Goal: Task Accomplishment & Management: Use online tool/utility

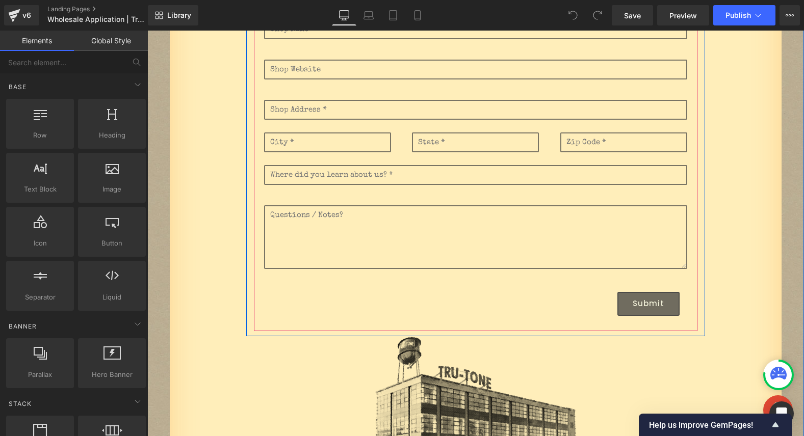
scroll to position [258, 0]
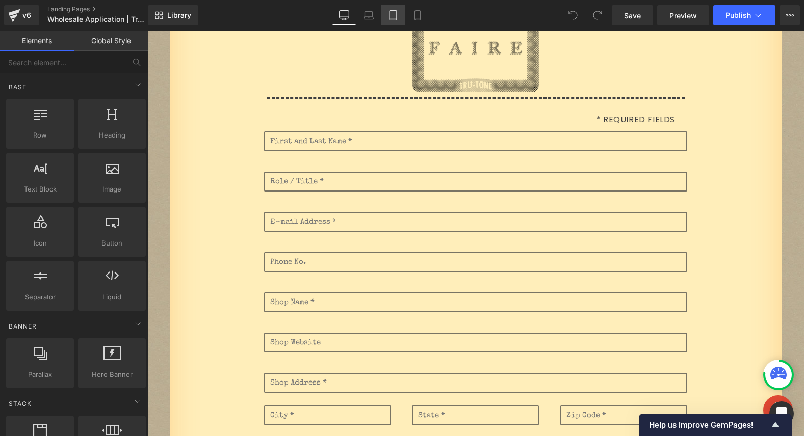
click at [395, 16] on icon at bounding box center [393, 15] width 10 height 10
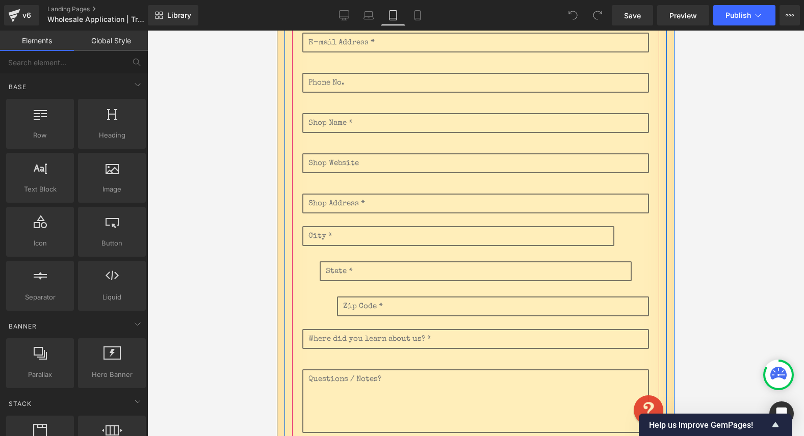
scroll to position [411, 0]
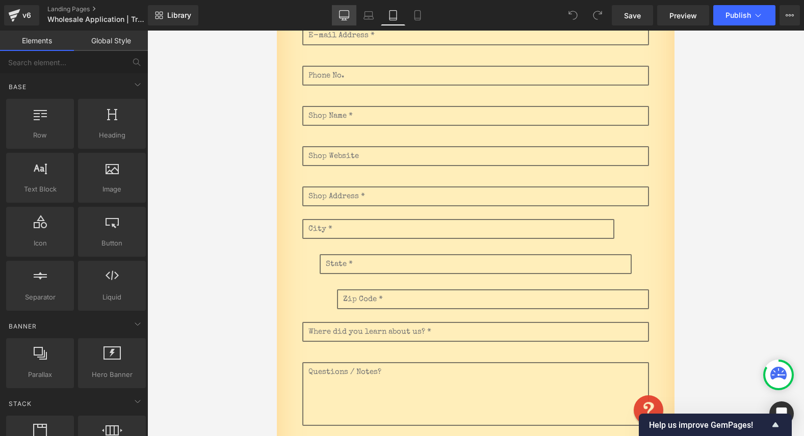
click at [349, 16] on icon at bounding box center [344, 15] width 10 height 8
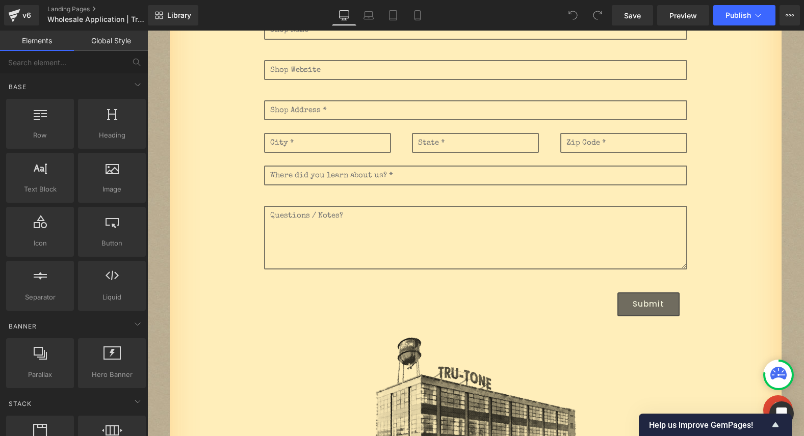
scroll to position [423, 0]
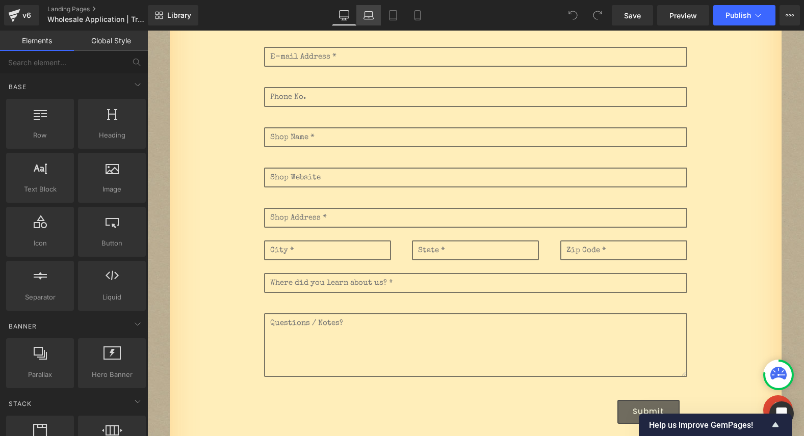
click at [373, 20] on link "Laptop" at bounding box center [368, 15] width 24 height 20
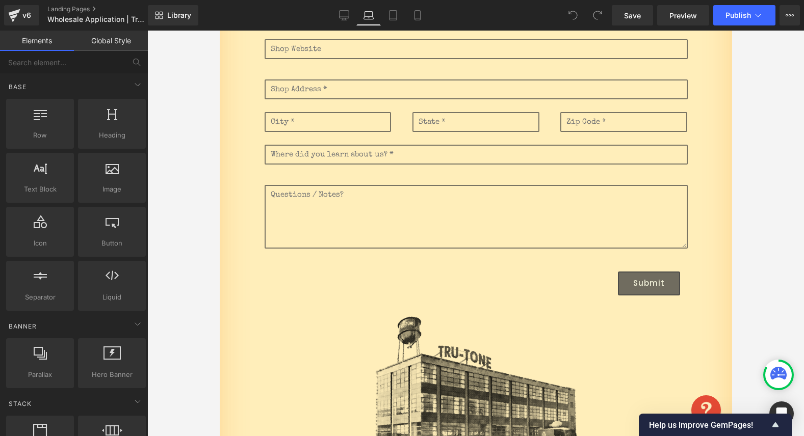
scroll to position [368, 0]
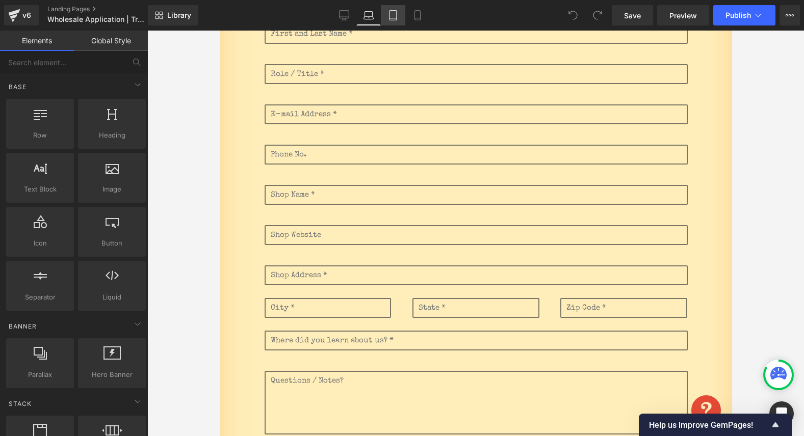
click at [391, 10] on icon at bounding box center [393, 15] width 10 height 10
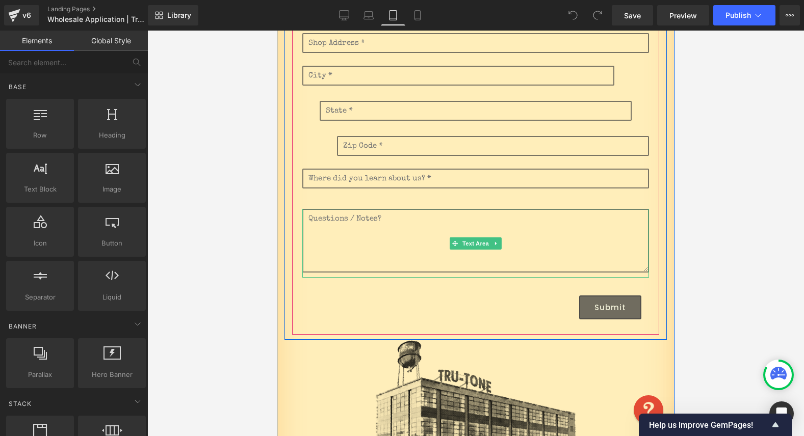
scroll to position [453, 0]
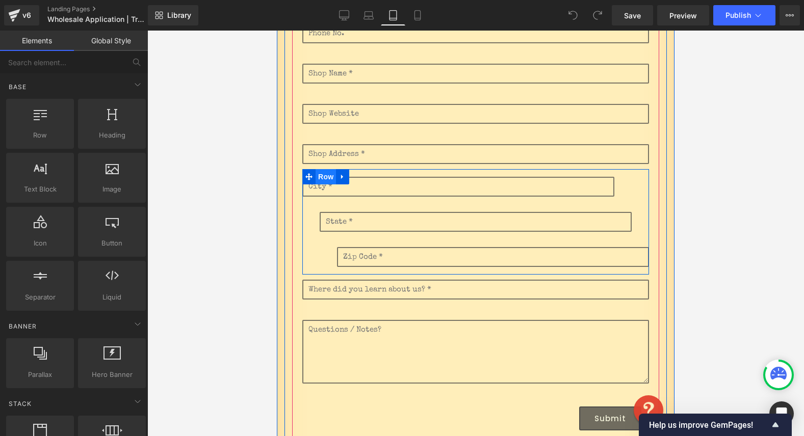
click at [318, 179] on span "Row" at bounding box center [326, 176] width 20 height 15
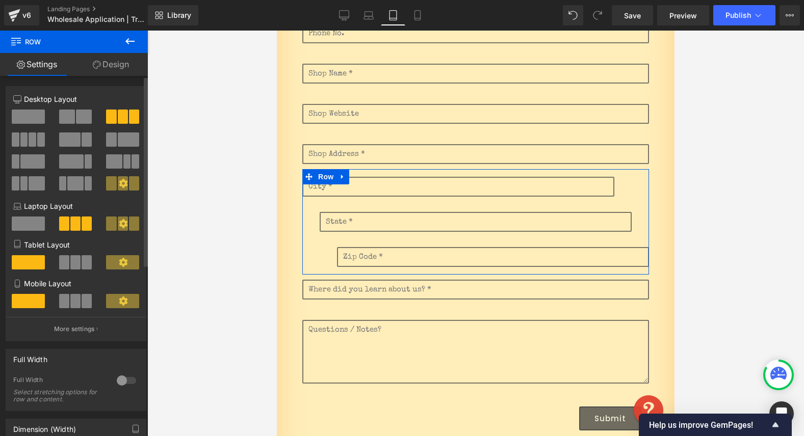
click at [76, 263] on span at bounding box center [75, 262] width 10 height 14
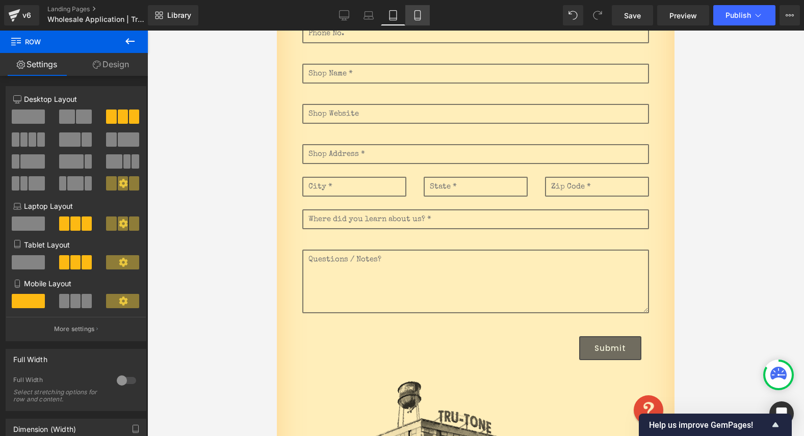
click at [420, 14] on icon at bounding box center [418, 16] width 6 height 10
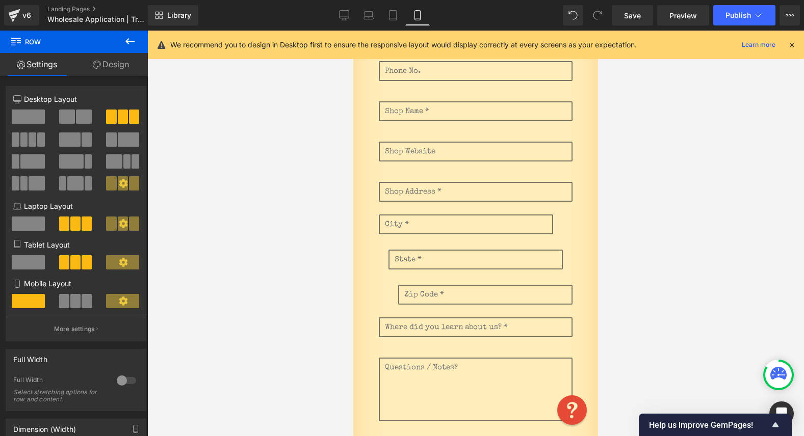
scroll to position [491, 0]
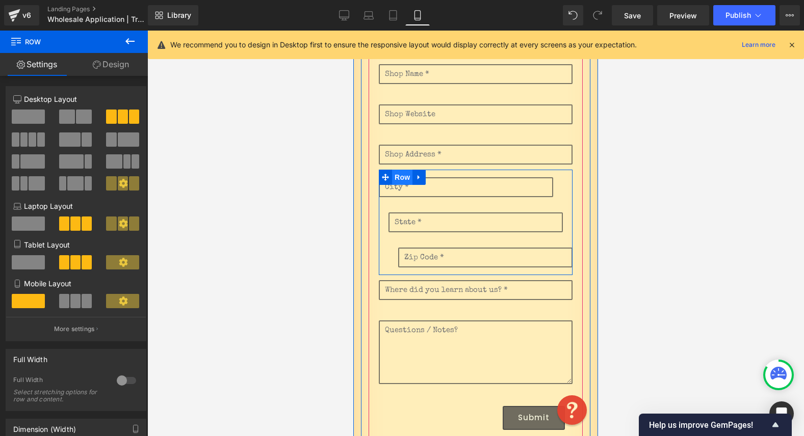
click at [397, 184] on span "Row" at bounding box center [402, 177] width 20 height 15
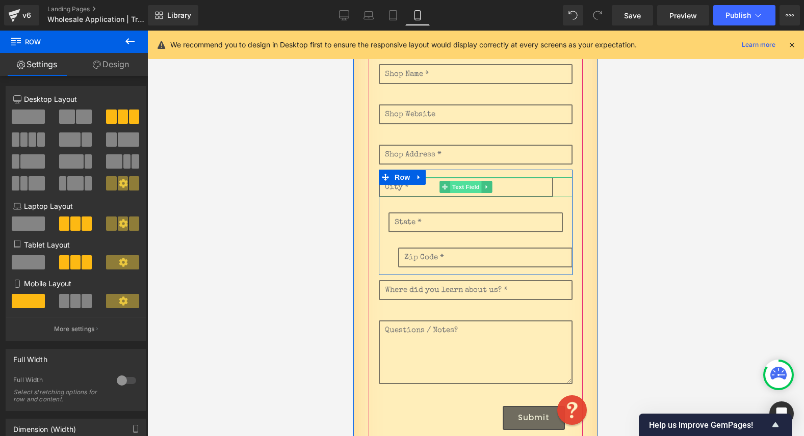
click at [465, 187] on span "Text Field" at bounding box center [466, 187] width 32 height 12
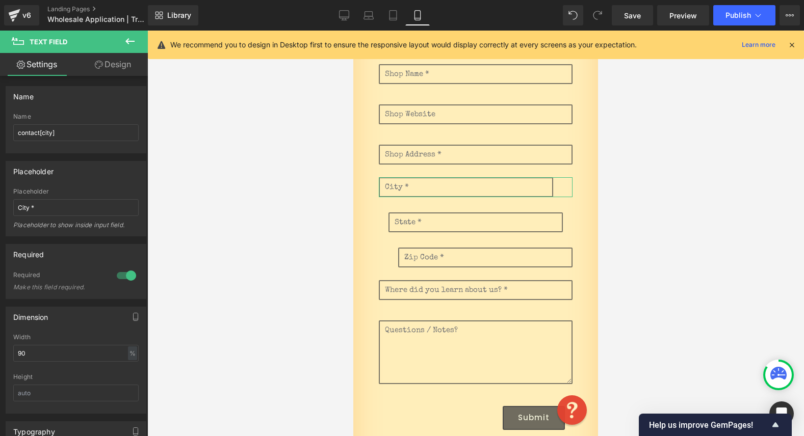
click at [112, 69] on link "Design" at bounding box center [113, 64] width 74 height 23
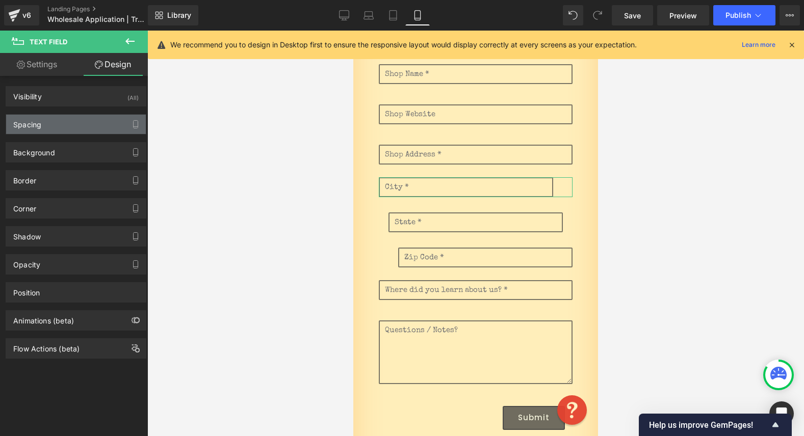
click at [96, 118] on div "Spacing" at bounding box center [76, 124] width 140 height 19
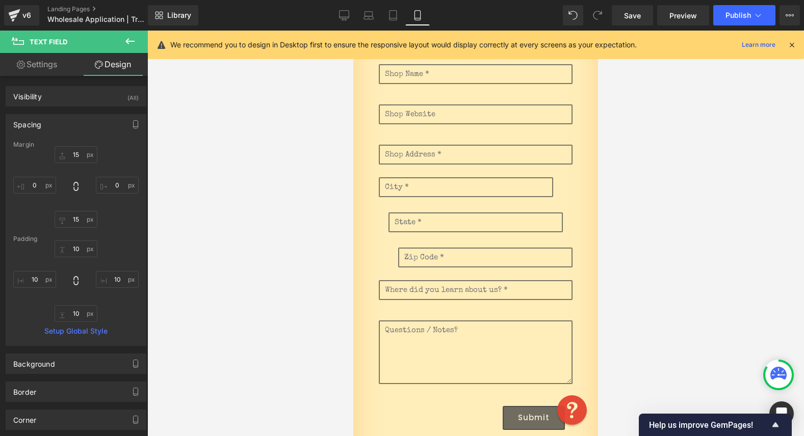
click at [133, 42] on icon at bounding box center [130, 41] width 12 height 12
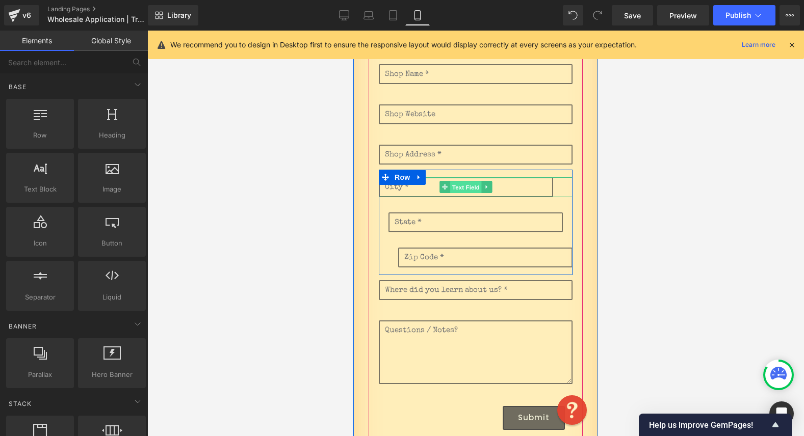
click at [450, 190] on span "Text Field" at bounding box center [466, 188] width 32 height 12
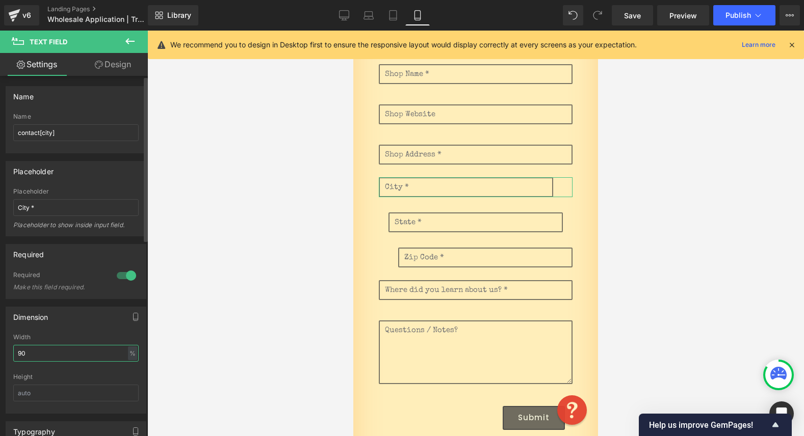
click at [34, 358] on input "90" at bounding box center [75, 353] width 125 height 17
drag, startPoint x: 22, startPoint y: 357, endPoint x: -45, endPoint y: 353, distance: 67.4
click at [0, 353] on html "Text Field You are previewing how the will restyle your page. You can not edit …" at bounding box center [402, 218] width 804 height 436
type input "100"
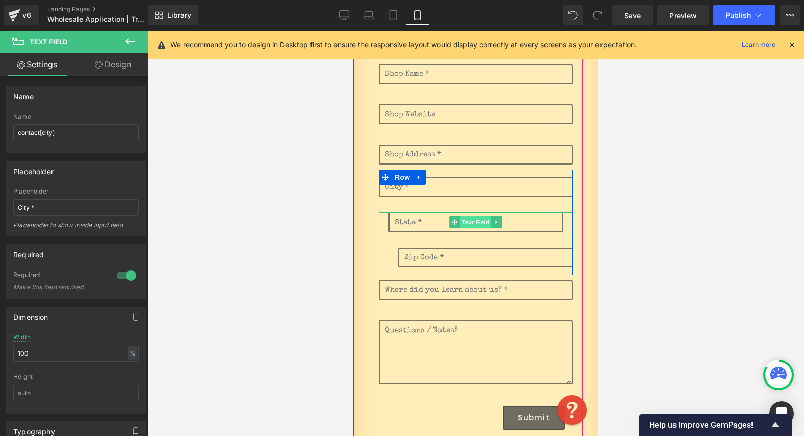
click at [466, 220] on span "Text Field" at bounding box center [476, 222] width 32 height 12
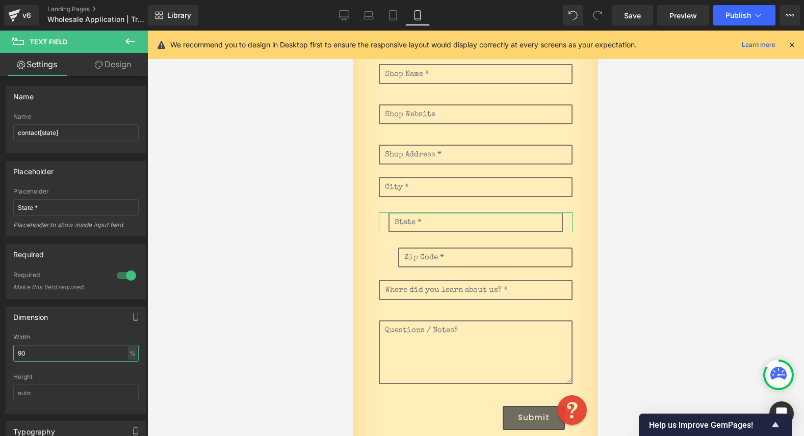
click at [0, 341] on html "Text Field You are previewing how the will restyle your page. You can not edit …" at bounding box center [402, 218] width 804 height 436
type input "100"
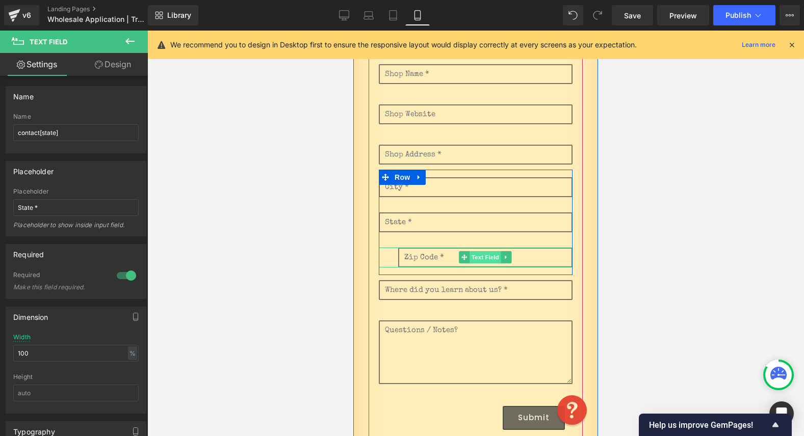
click at [474, 259] on span "Text Field" at bounding box center [486, 257] width 32 height 12
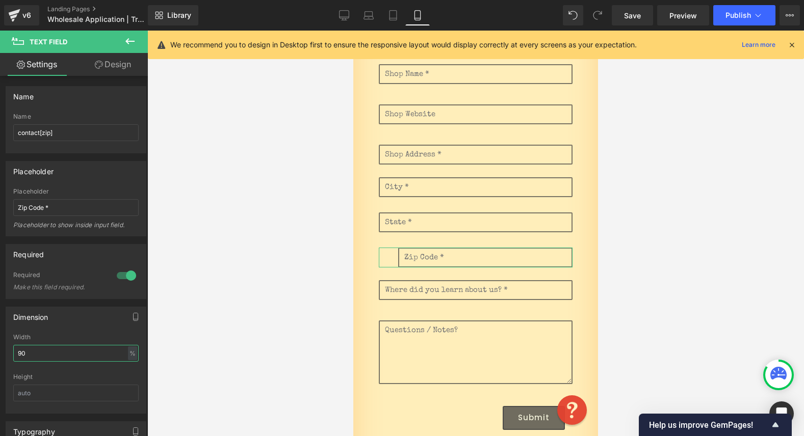
drag, startPoint x: 35, startPoint y: 351, endPoint x: -58, endPoint y: 341, distance: 93.4
click at [0, 341] on html "Text Field You are previewing how the will restyle your page. You can not edit …" at bounding box center [402, 218] width 804 height 436
type input "100"
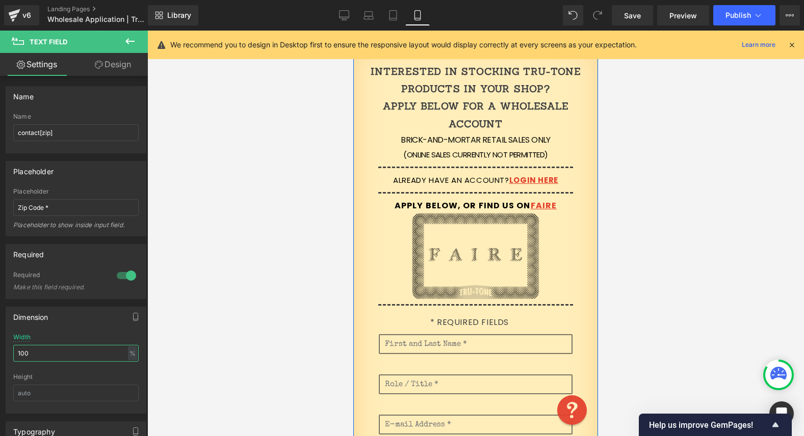
scroll to position [0, 0]
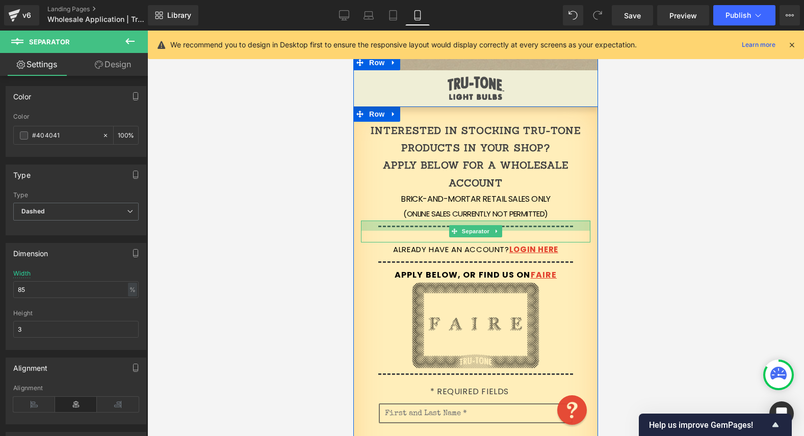
drag, startPoint x: 441, startPoint y: 222, endPoint x: 442, endPoint y: 232, distance: 10.3
click at [442, 232] on div "Separator" at bounding box center [475, 232] width 229 height 22
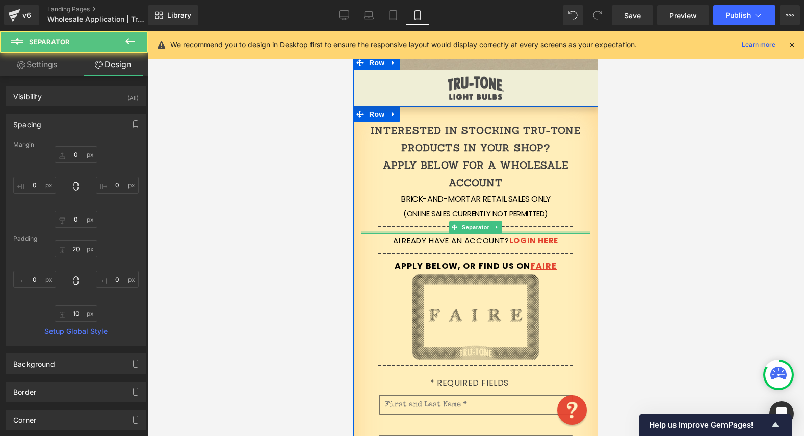
type input "0"
type input "3"
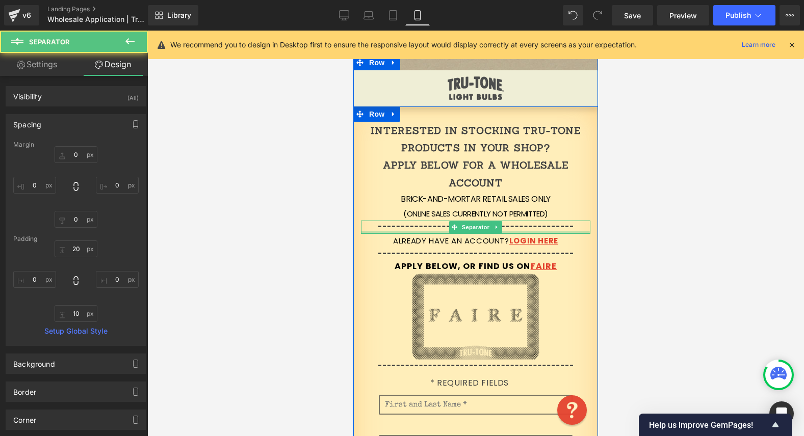
type input "0"
type input "10"
type input "0"
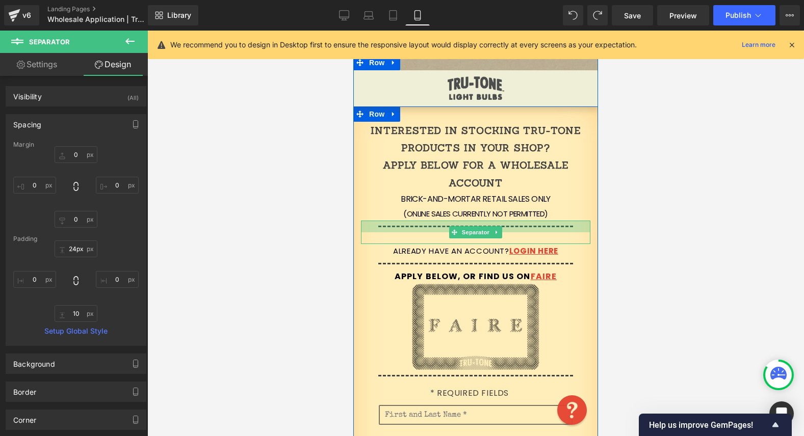
type input "25px"
drag, startPoint x: 442, startPoint y: 220, endPoint x: 442, endPoint y: 231, distance: 11.2
click at [442, 231] on div at bounding box center [475, 227] width 229 height 13
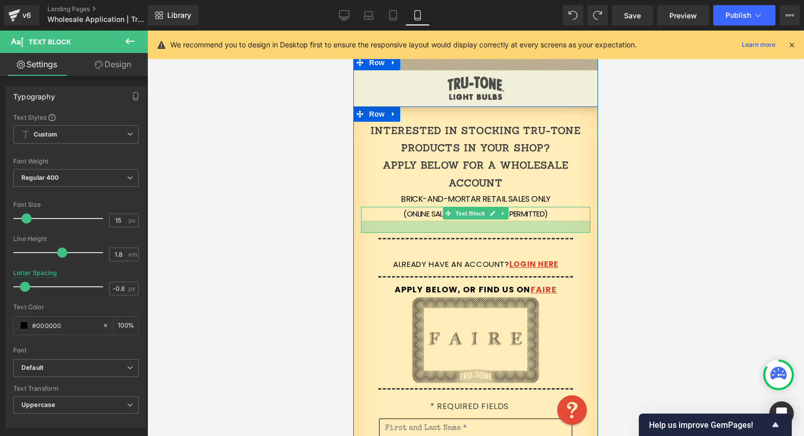
drag, startPoint x: 435, startPoint y: 219, endPoint x: 435, endPoint y: 231, distance: 12.2
click at [435, 231] on div at bounding box center [475, 227] width 229 height 12
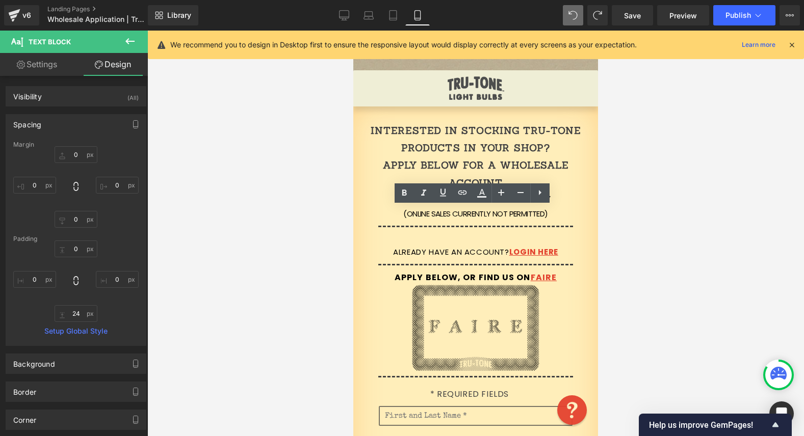
type input "0"
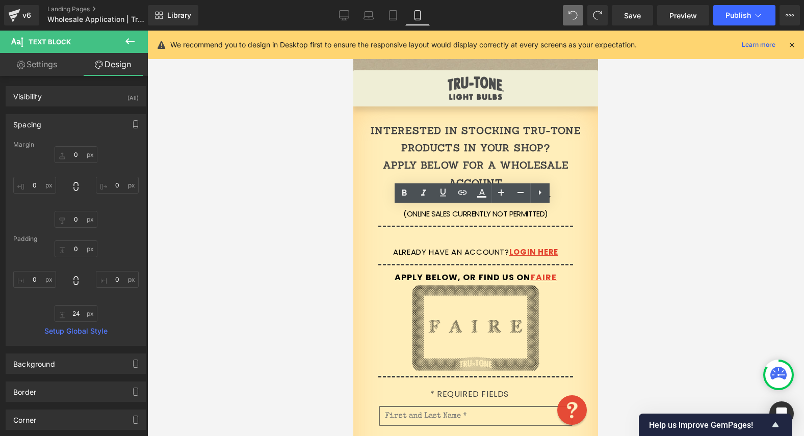
type input "0"
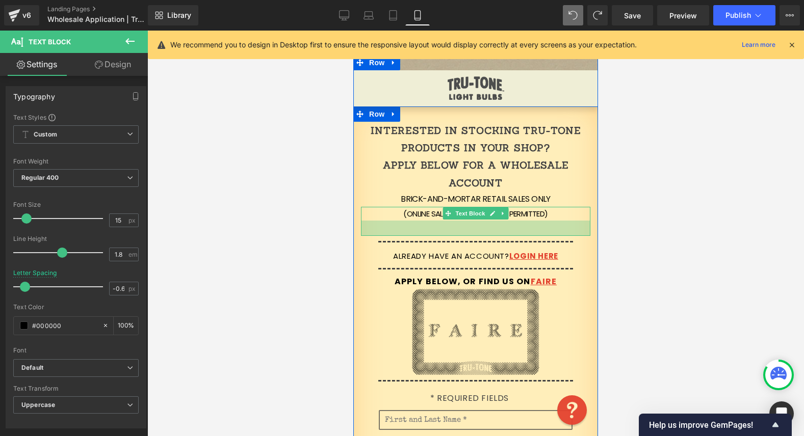
drag, startPoint x: 425, startPoint y: 219, endPoint x: 424, endPoint y: 234, distance: 15.3
click at [424, 234] on div at bounding box center [475, 228] width 229 height 15
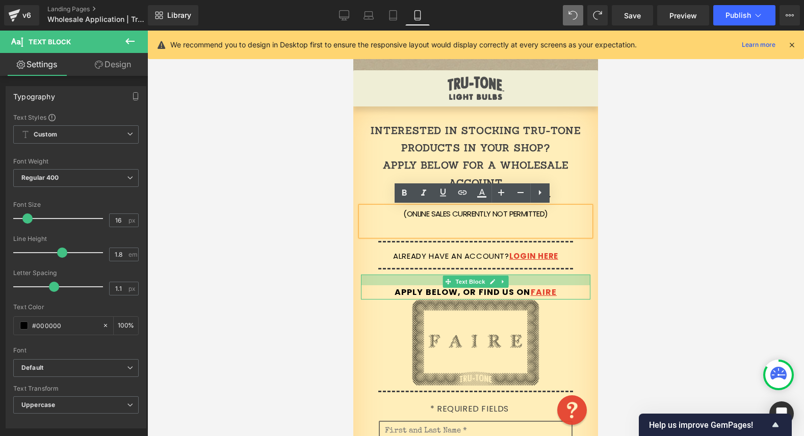
drag, startPoint x: 425, startPoint y: 276, endPoint x: 425, endPoint y: 287, distance: 10.7
click at [425, 287] on div "Apply Below, or Find Us on FAIRE Text Block" at bounding box center [475, 287] width 229 height 25
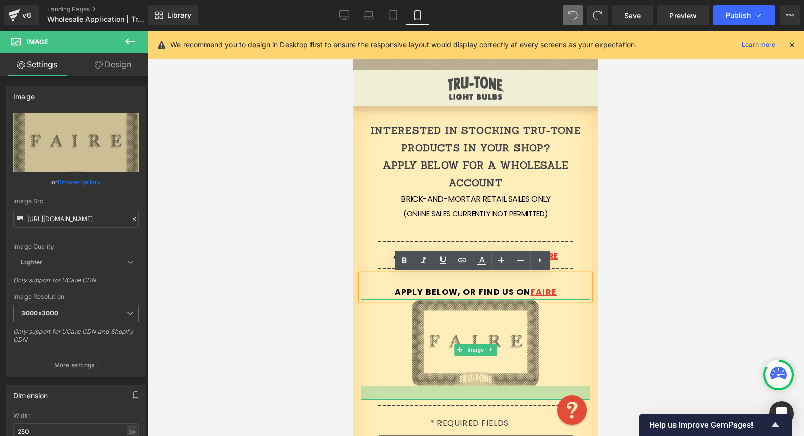
drag, startPoint x: 410, startPoint y: 383, endPoint x: 411, endPoint y: 398, distance: 14.3
click at [411, 398] on div at bounding box center [475, 393] width 229 height 14
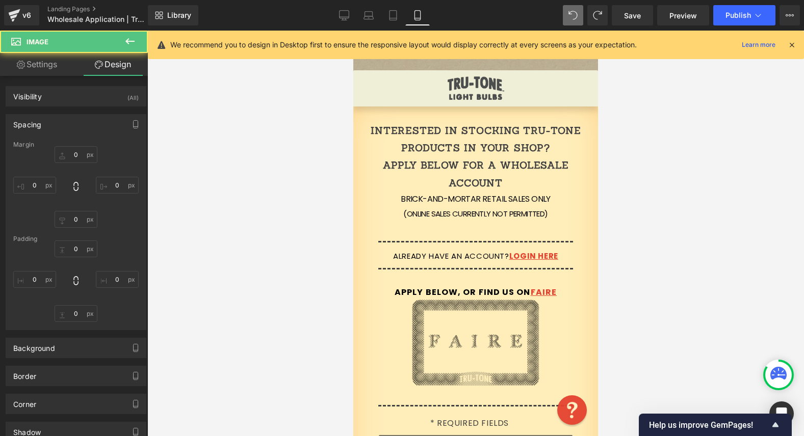
type input "0"
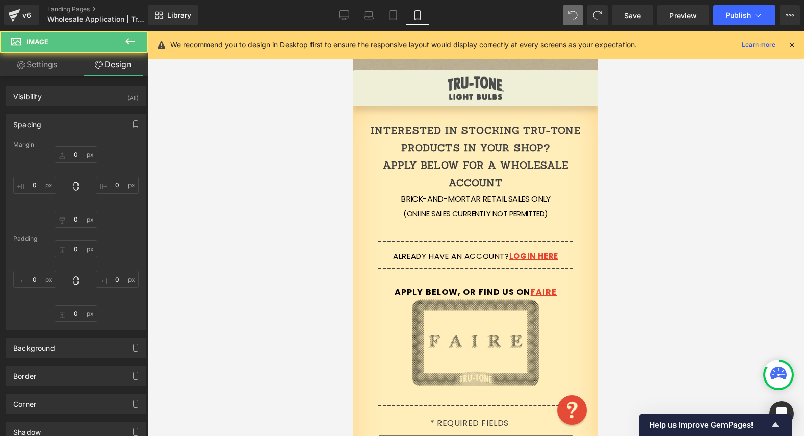
type input "0"
type input "28"
type input "0"
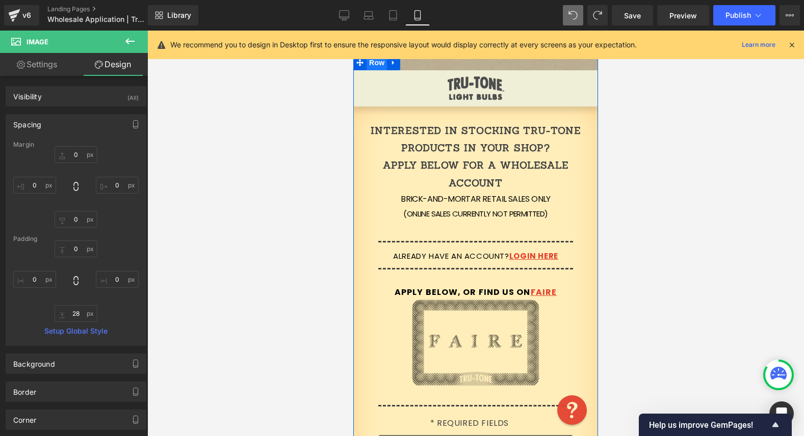
click at [368, 66] on span "Row" at bounding box center [377, 62] width 20 height 15
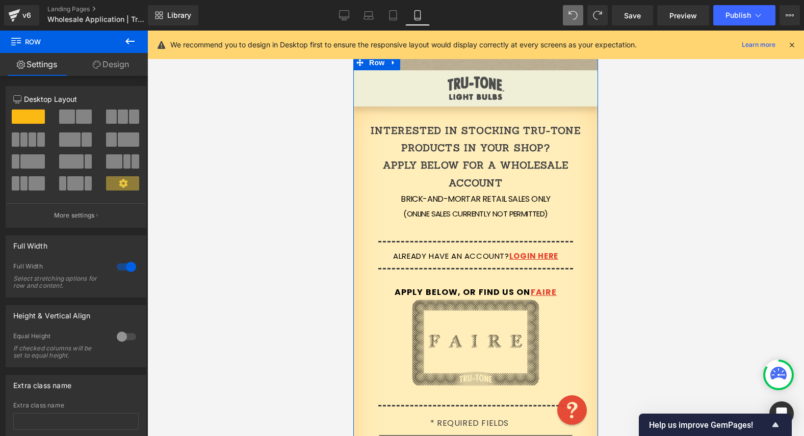
click at [100, 66] on link "Design" at bounding box center [111, 64] width 74 height 23
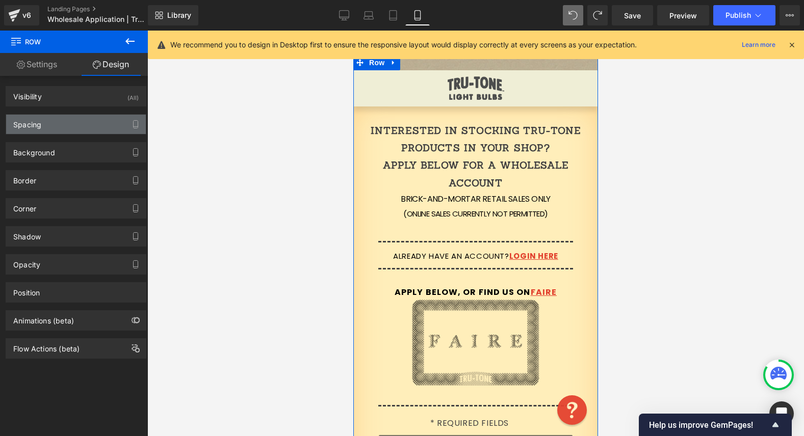
click at [67, 120] on div "Spacing" at bounding box center [76, 124] width 140 height 19
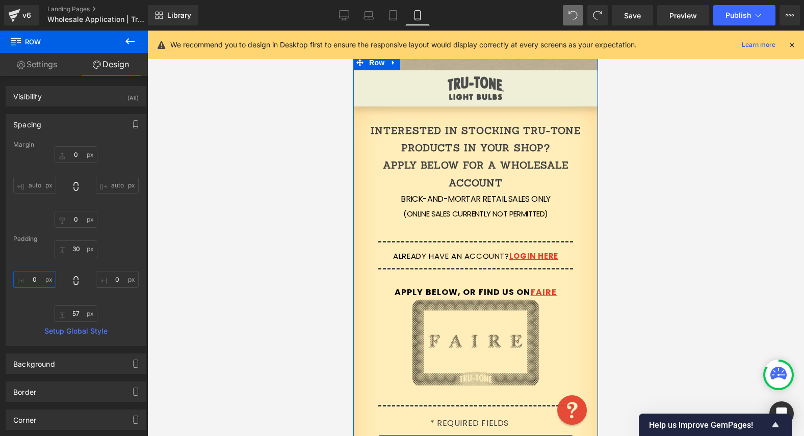
click at [36, 276] on input "0" at bounding box center [34, 279] width 43 height 17
click at [369, 77] on span "Row" at bounding box center [377, 78] width 20 height 15
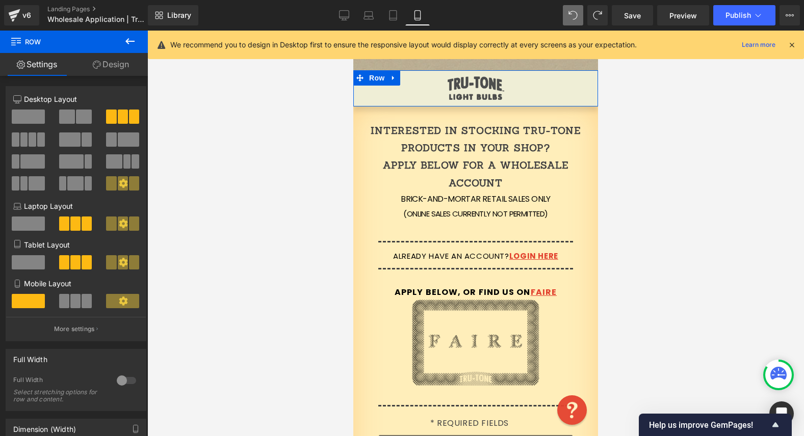
click at [105, 60] on link "Design" at bounding box center [111, 64] width 74 height 23
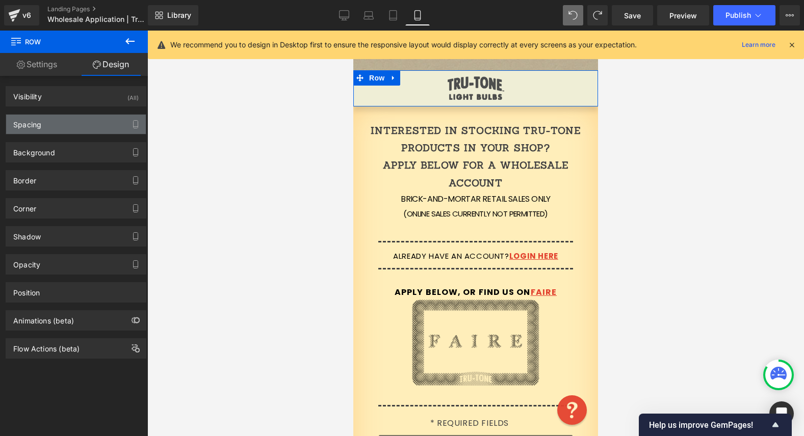
click at [48, 127] on div "Spacing" at bounding box center [76, 124] width 140 height 19
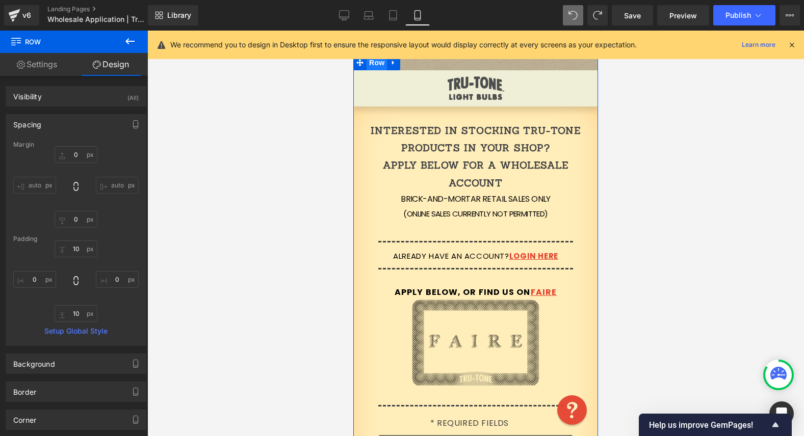
click at [373, 66] on span "Row" at bounding box center [377, 62] width 20 height 15
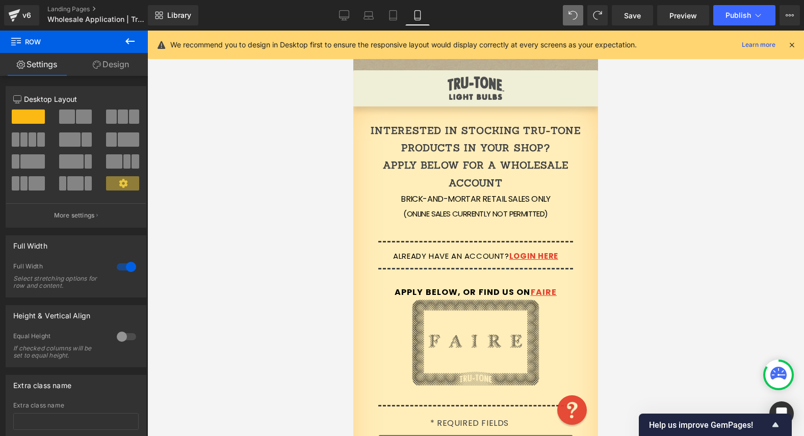
click at [795, 44] on icon at bounding box center [791, 44] width 9 height 9
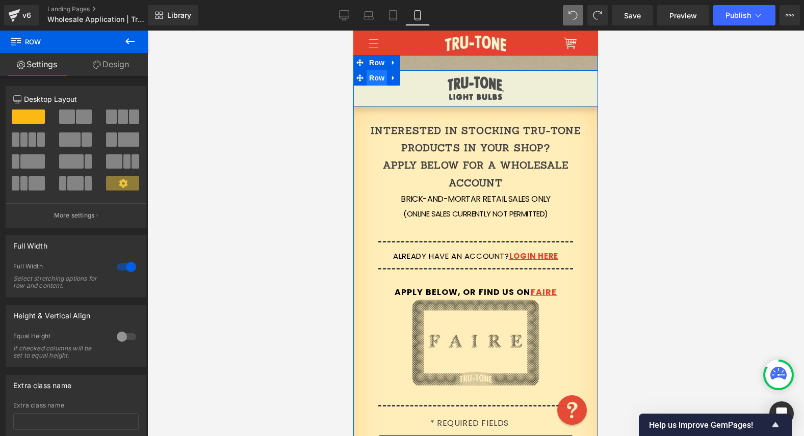
click at [372, 79] on span "Row" at bounding box center [377, 77] width 20 height 15
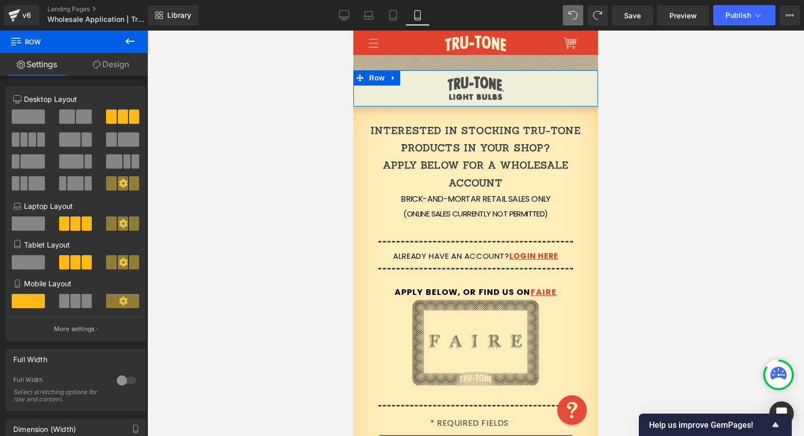
click at [113, 66] on link "Design" at bounding box center [111, 64] width 74 height 23
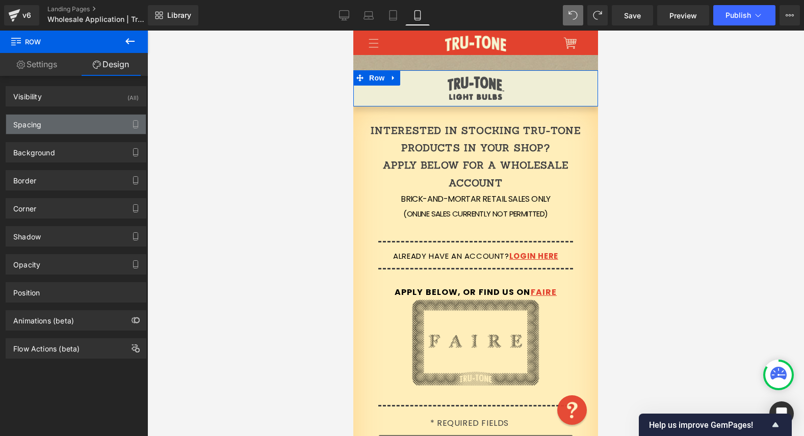
click at [98, 125] on div "Spacing" at bounding box center [76, 124] width 140 height 19
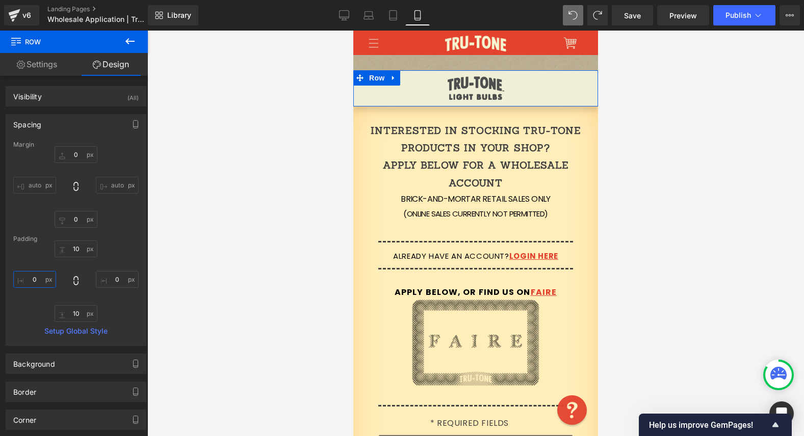
click at [37, 276] on input "0" at bounding box center [34, 279] width 43 height 17
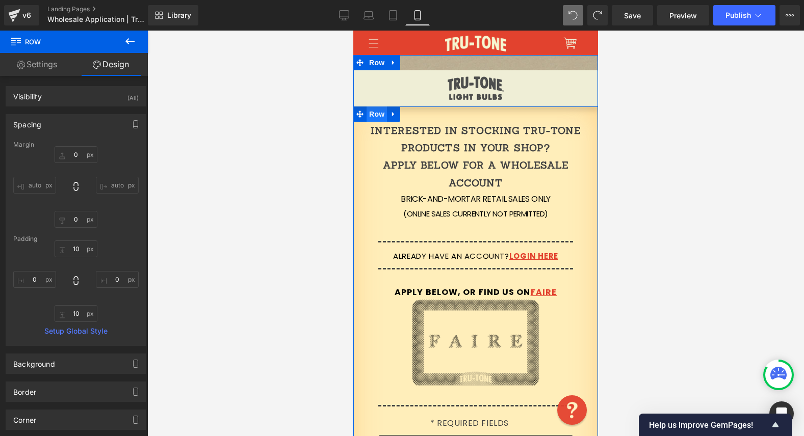
click at [375, 113] on span "Row" at bounding box center [377, 114] width 20 height 15
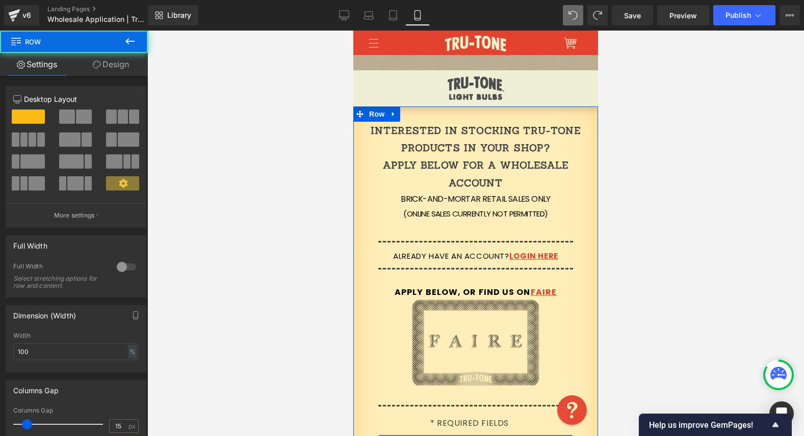
click at [106, 63] on link "Design" at bounding box center [111, 64] width 74 height 23
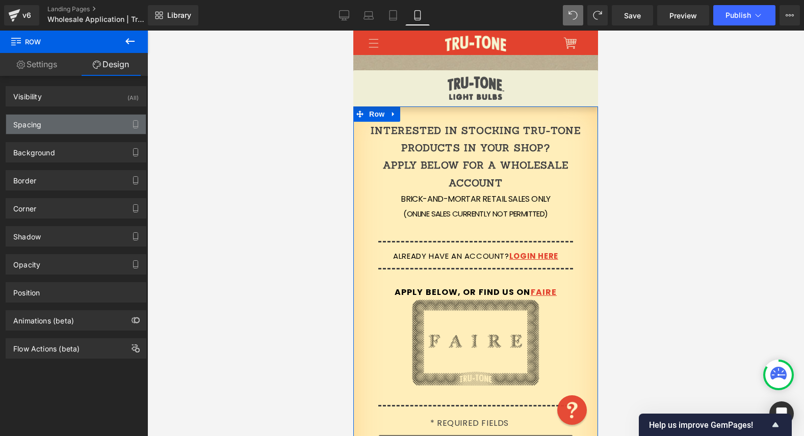
type input "0"
type input "30"
type input "0"
type input "10"
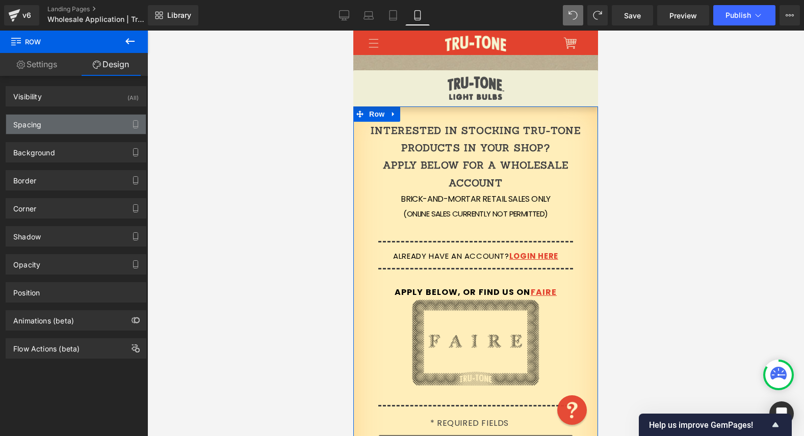
type input "0"
click at [61, 127] on div "Spacing" at bounding box center [76, 124] width 140 height 19
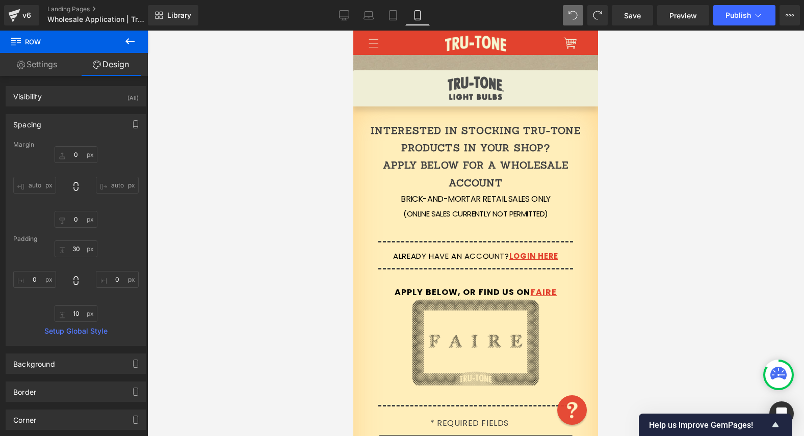
click at [131, 36] on icon at bounding box center [130, 41] width 12 height 12
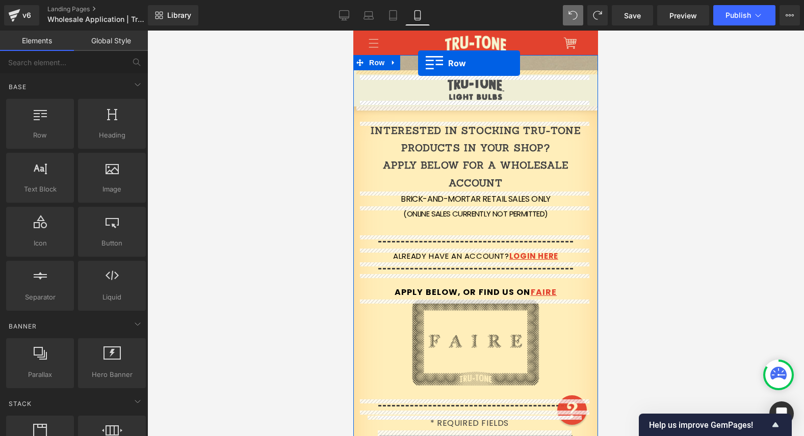
drag, startPoint x: 393, startPoint y: 166, endPoint x: 418, endPoint y: 63, distance: 106.0
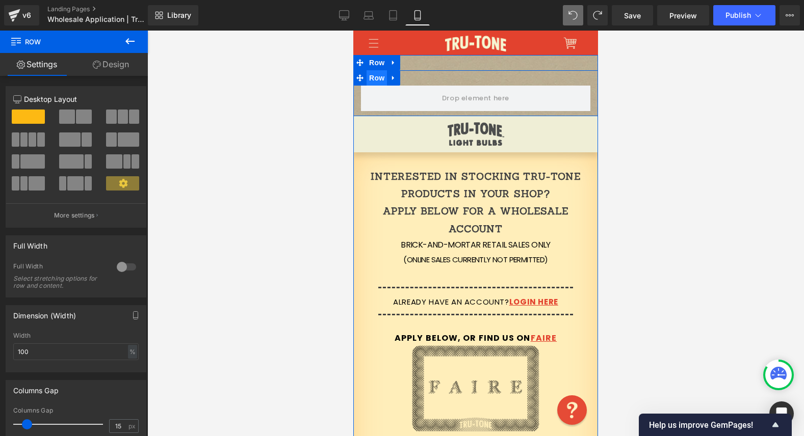
click at [369, 79] on span "Row" at bounding box center [377, 77] width 20 height 15
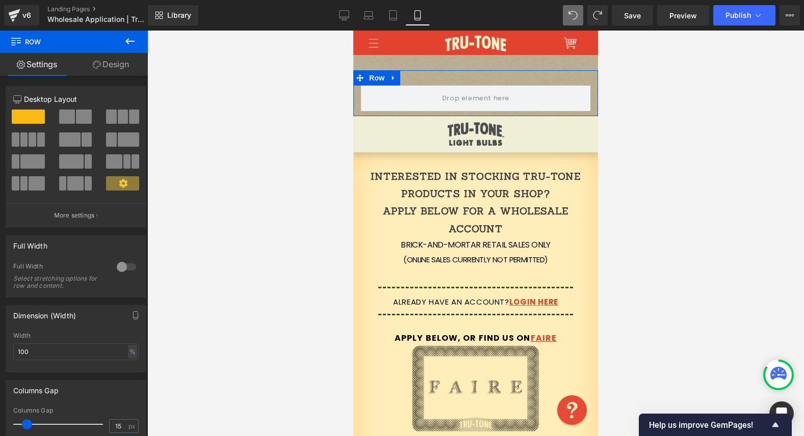
click at [96, 69] on link "Design" at bounding box center [111, 64] width 74 height 23
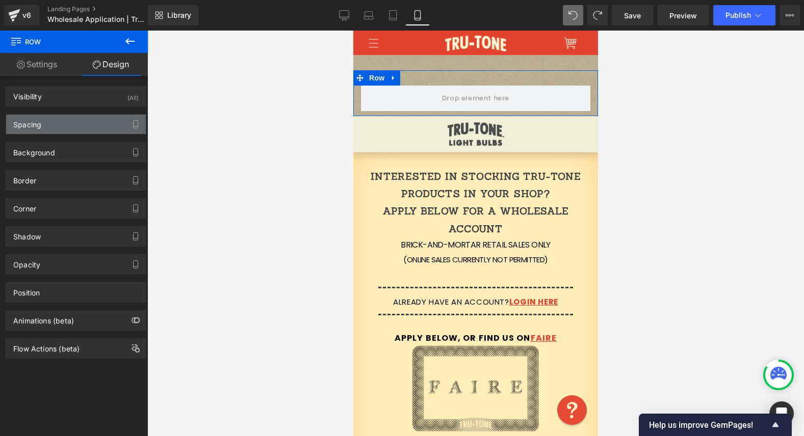
click at [59, 121] on div "Spacing" at bounding box center [76, 124] width 140 height 19
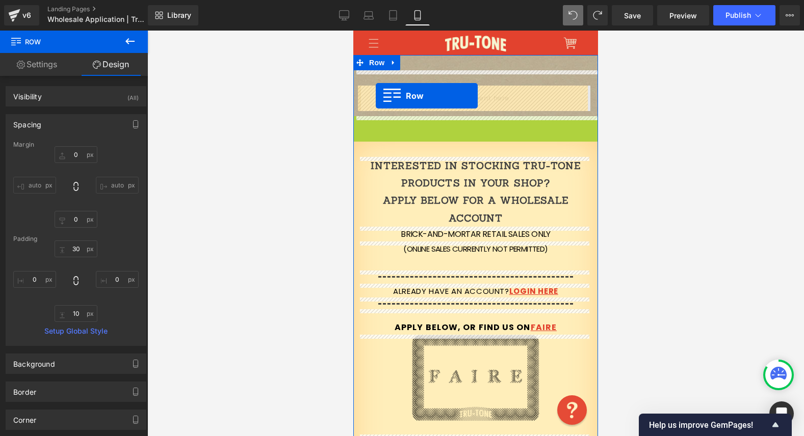
drag, startPoint x: 356, startPoint y: 122, endPoint x: 376, endPoint y: 96, distance: 32.7
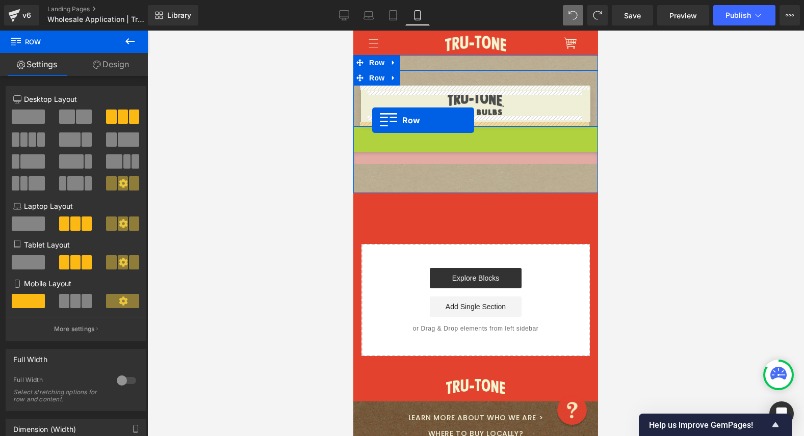
drag, startPoint x: 358, startPoint y: 134, endPoint x: 372, endPoint y: 120, distance: 19.5
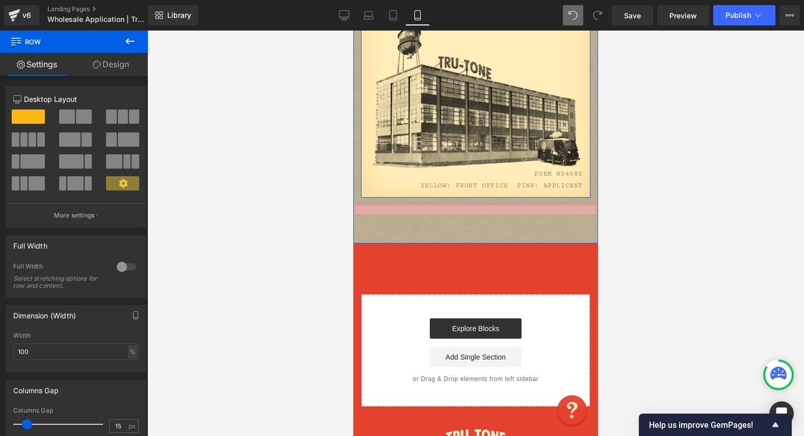
scroll to position [1040, 0]
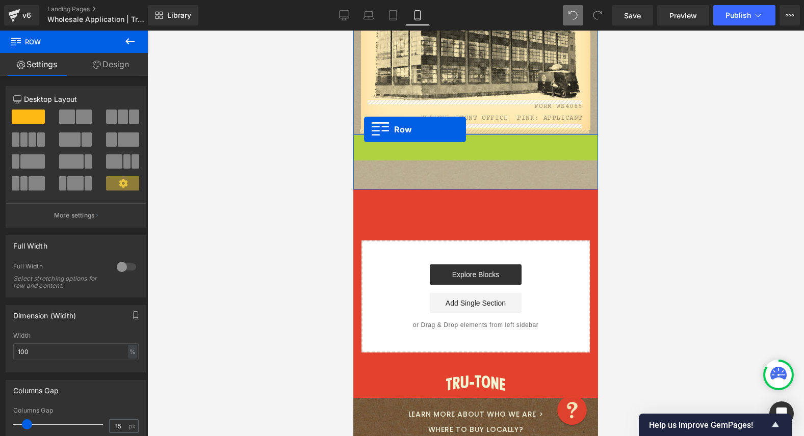
drag, startPoint x: 357, startPoint y: 139, endPoint x: 364, endPoint y: 130, distance: 11.7
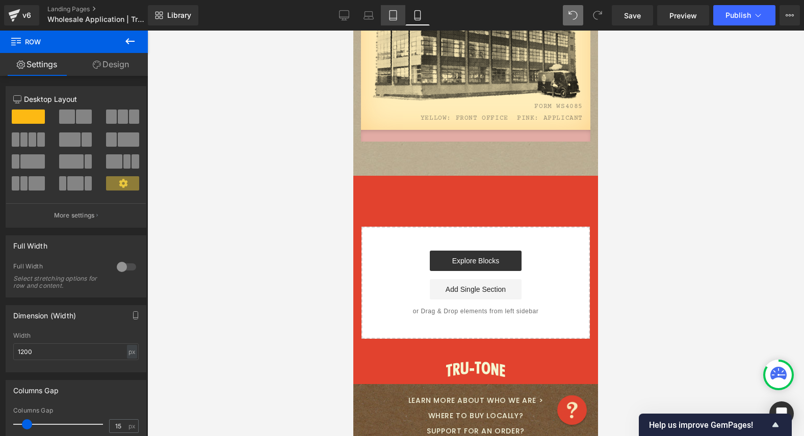
click at [392, 12] on icon at bounding box center [393, 15] width 10 height 10
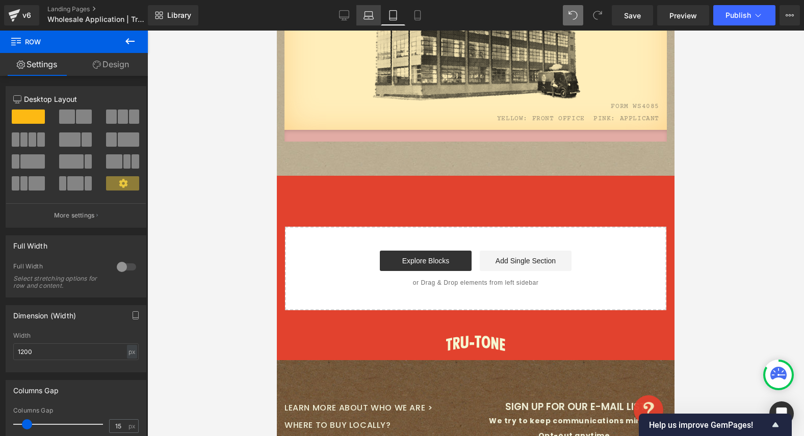
click at [367, 14] on icon at bounding box center [369, 15] width 10 height 10
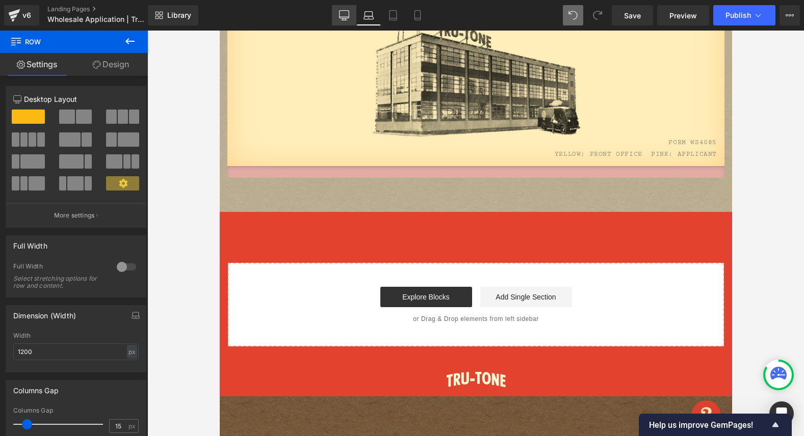
scroll to position [927, 0]
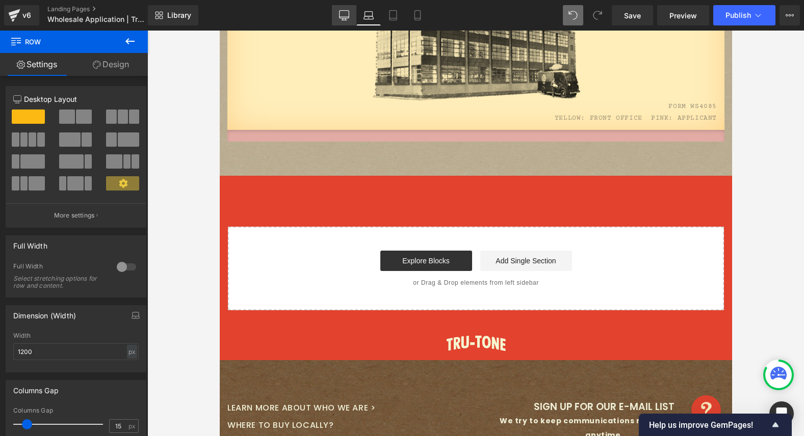
click at [341, 14] on icon at bounding box center [344, 15] width 10 height 10
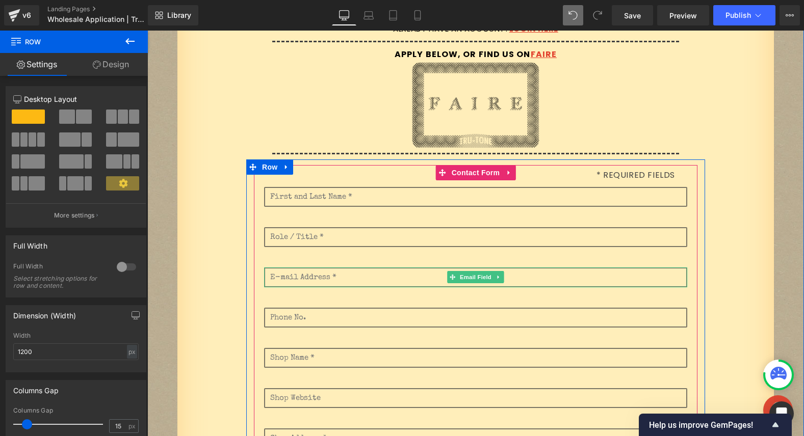
scroll to position [0, 0]
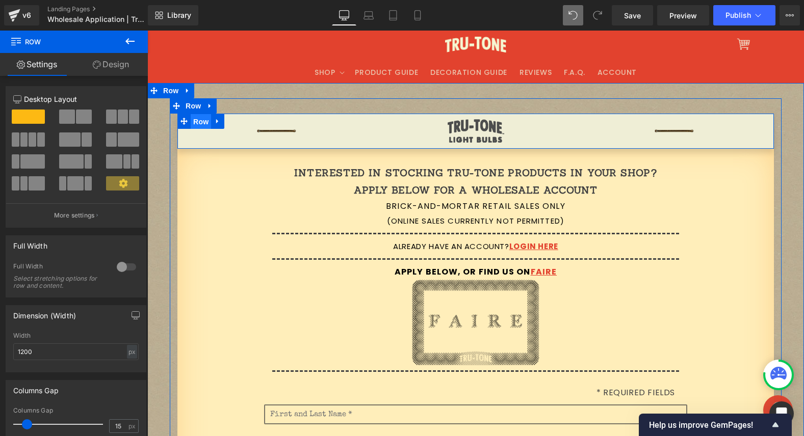
click at [199, 120] on span "Row" at bounding box center [201, 121] width 20 height 15
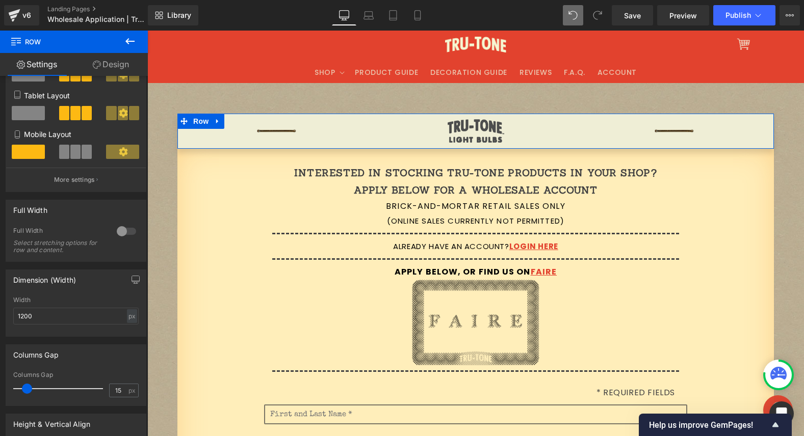
scroll to position [152, 0]
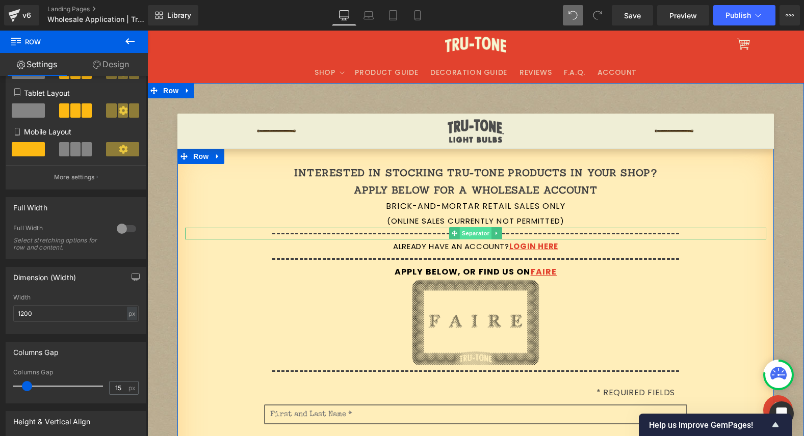
click at [468, 235] on span "Separator" at bounding box center [476, 233] width 32 height 12
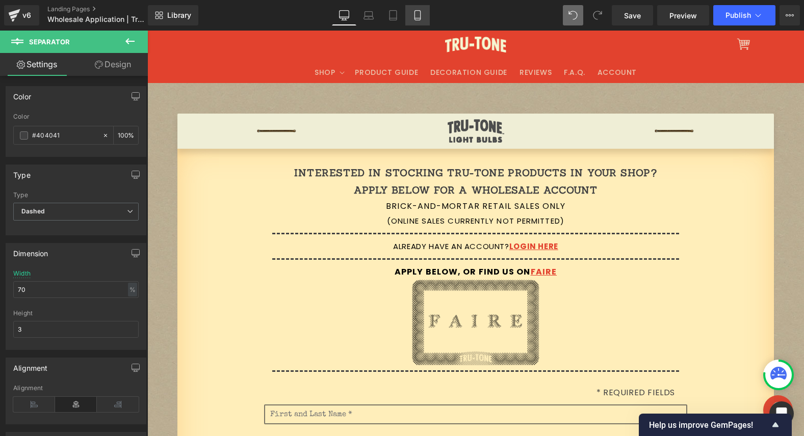
click at [414, 14] on icon at bounding box center [417, 15] width 10 height 10
type input "100"
type input "85"
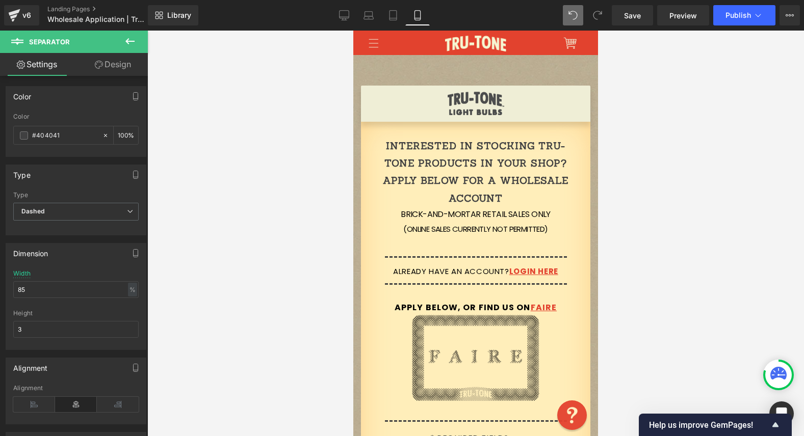
scroll to position [23, 0]
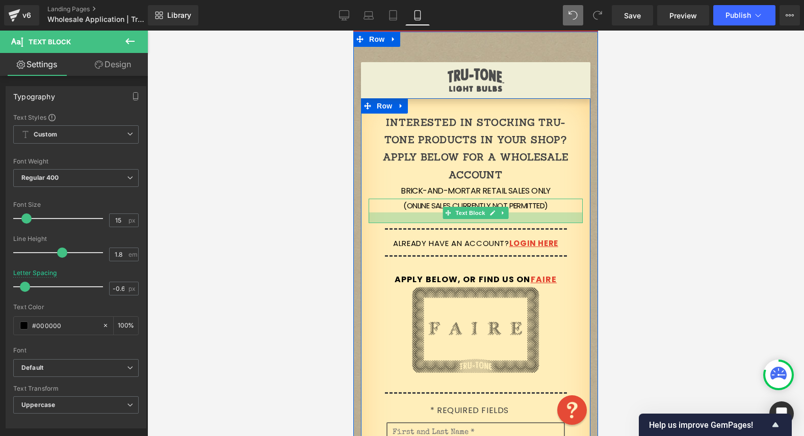
click at [416, 221] on div at bounding box center [476, 218] width 214 height 11
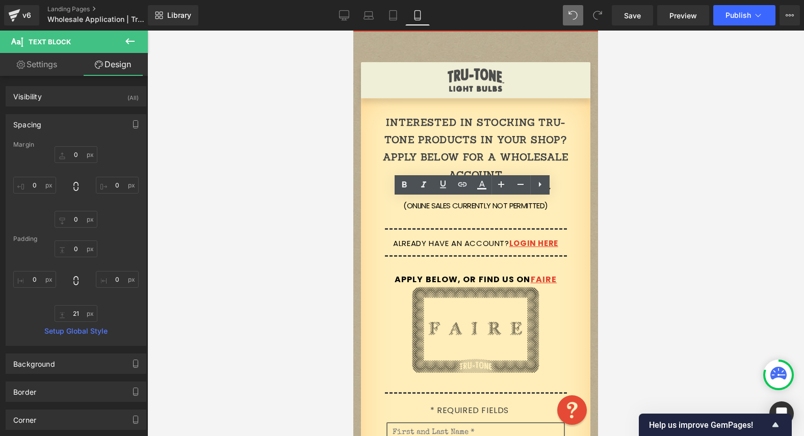
click at [306, 255] on div at bounding box center [475, 234] width 657 height 406
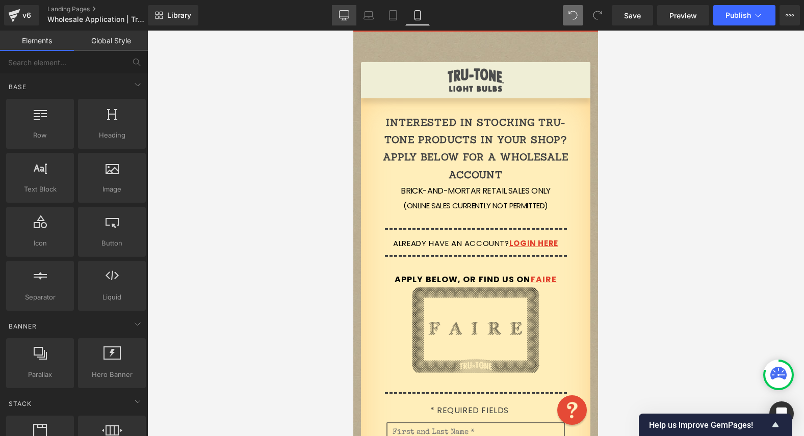
click at [340, 14] on icon at bounding box center [344, 15] width 10 height 8
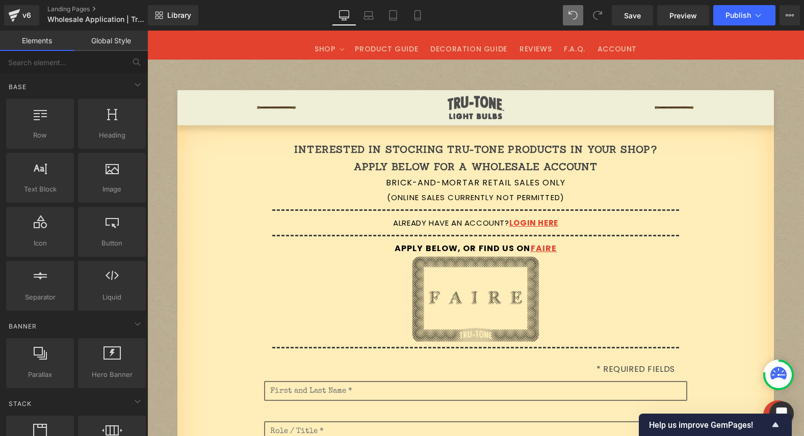
scroll to position [53, 0]
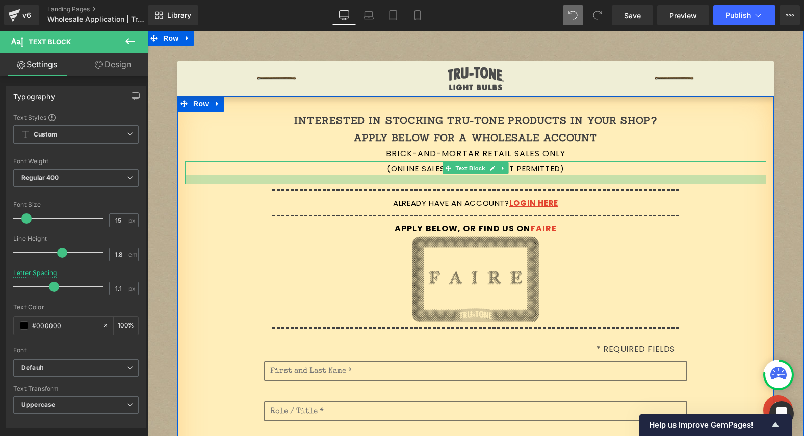
drag, startPoint x: 407, startPoint y: 172, endPoint x: 407, endPoint y: 182, distance: 9.2
click at [407, 182] on div at bounding box center [475, 179] width 581 height 9
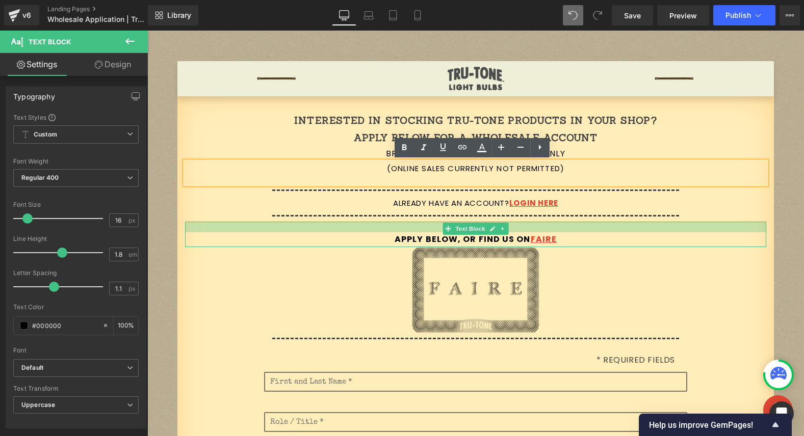
drag, startPoint x: 407, startPoint y: 223, endPoint x: 404, endPoint y: 234, distance: 11.3
click at [404, 234] on div "Apply Below, or Find Us on FAIRE Text Block" at bounding box center [475, 234] width 581 height 25
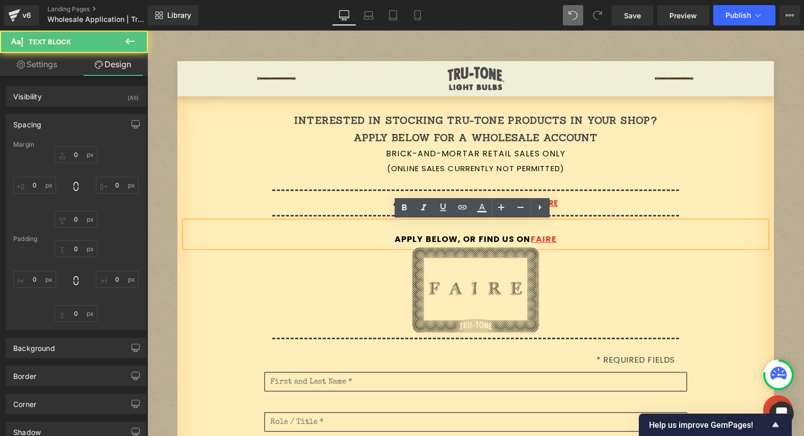
type input "0"
type input "21"
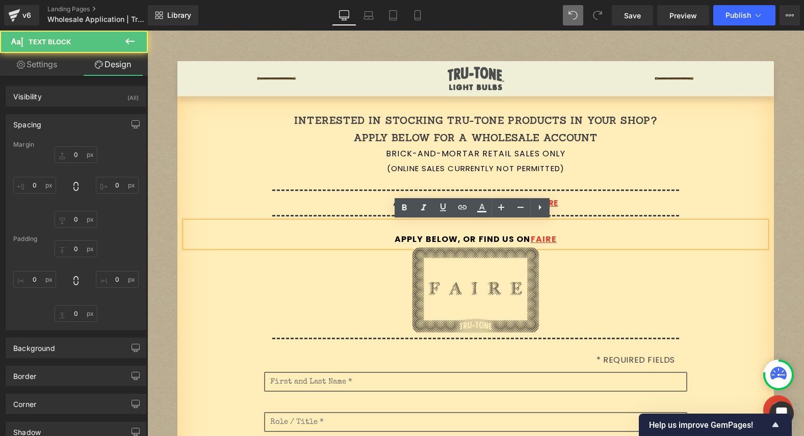
type input "0"
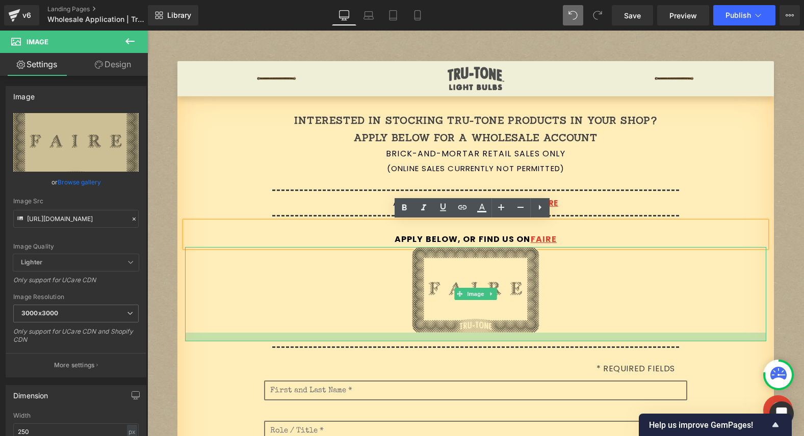
drag, startPoint x: 406, startPoint y: 331, endPoint x: 405, endPoint y: 340, distance: 8.7
click at [405, 340] on div at bounding box center [475, 337] width 581 height 9
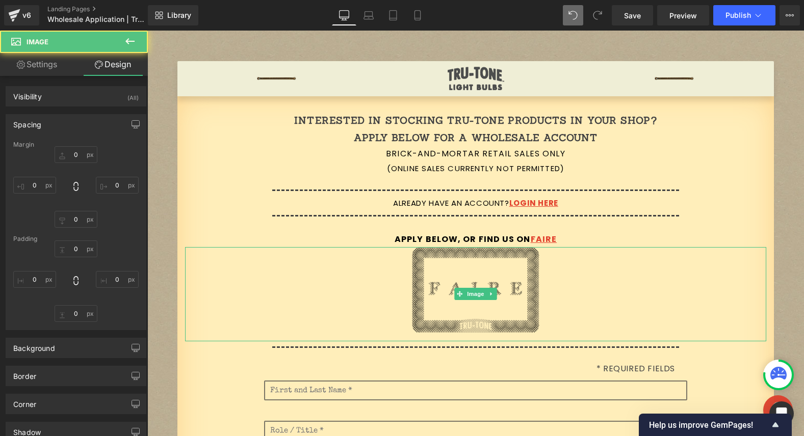
type input "0"
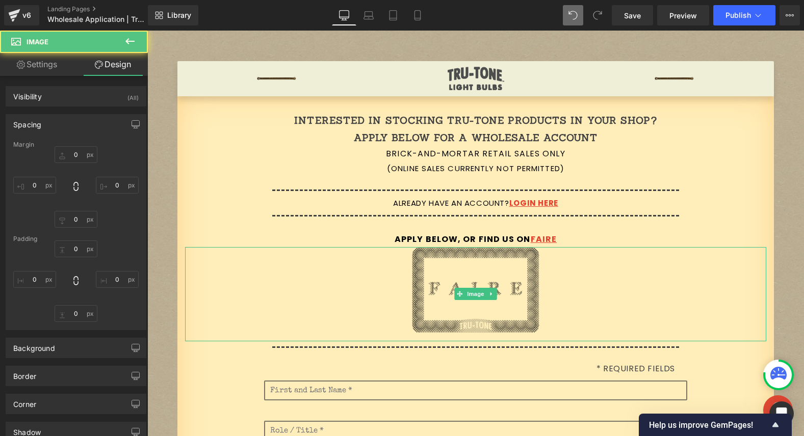
type input "0"
type input "17"
type input "0"
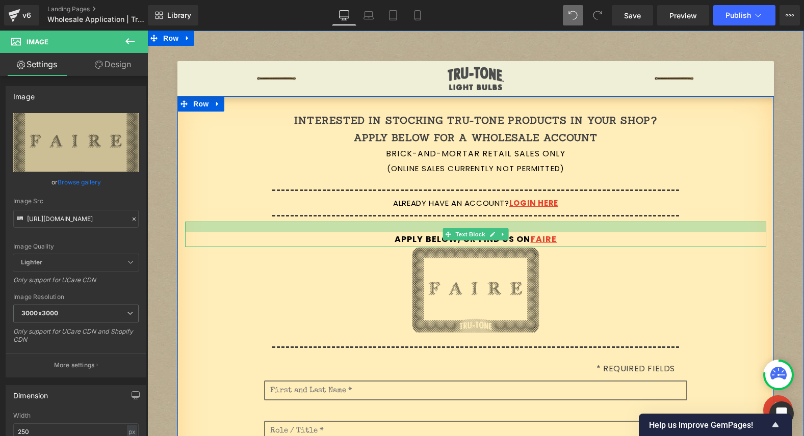
click at [229, 230] on div at bounding box center [475, 227] width 581 height 11
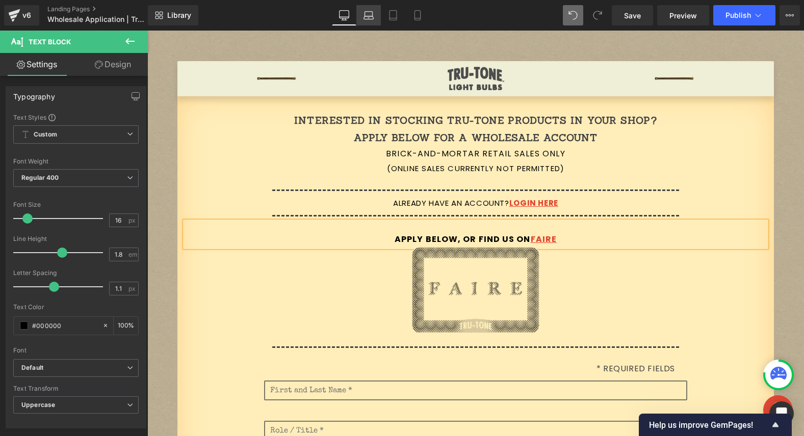
click at [369, 14] on icon at bounding box center [369, 15] width 10 height 10
type input "100"
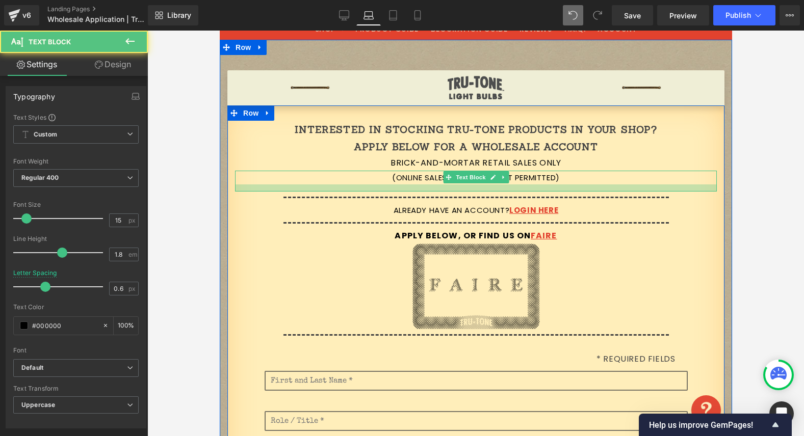
drag, startPoint x: 403, startPoint y: 183, endPoint x: 404, endPoint y: 190, distance: 7.2
click at [404, 190] on div at bounding box center [476, 188] width 482 height 7
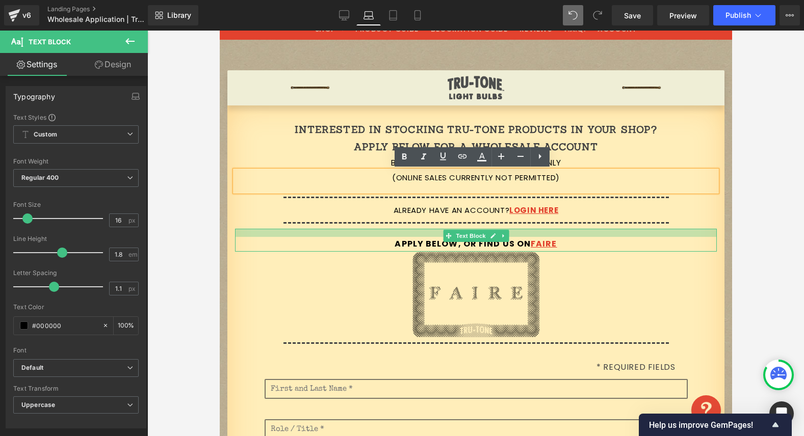
drag, startPoint x: 394, startPoint y: 230, endPoint x: 392, endPoint y: 239, distance: 8.5
click at [392, 239] on div "Apply Below, or Find Us on FAIRE Text Block" at bounding box center [476, 240] width 482 height 23
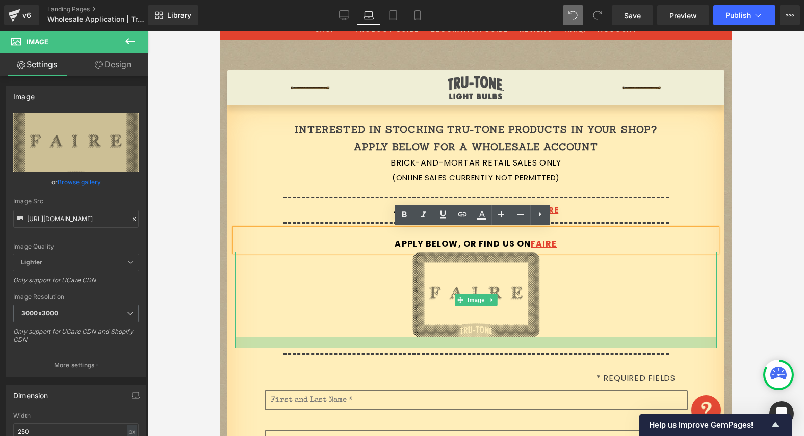
drag, startPoint x: 369, startPoint y: 336, endPoint x: 368, endPoint y: 347, distance: 11.2
click at [368, 347] on div at bounding box center [476, 343] width 482 height 11
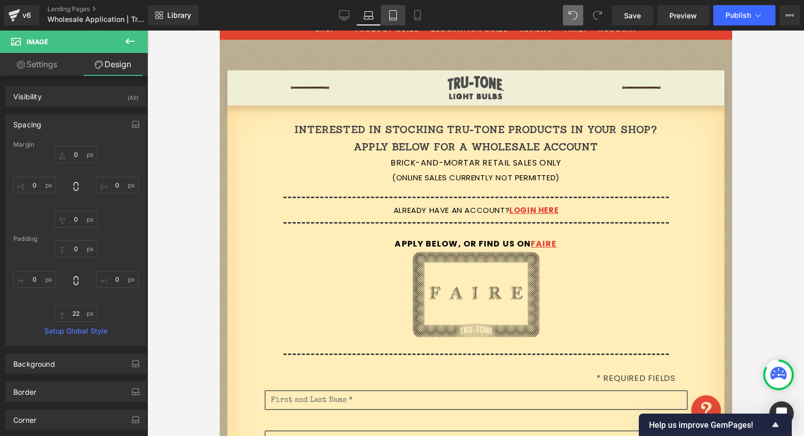
click at [397, 15] on icon at bounding box center [393, 16] width 7 height 10
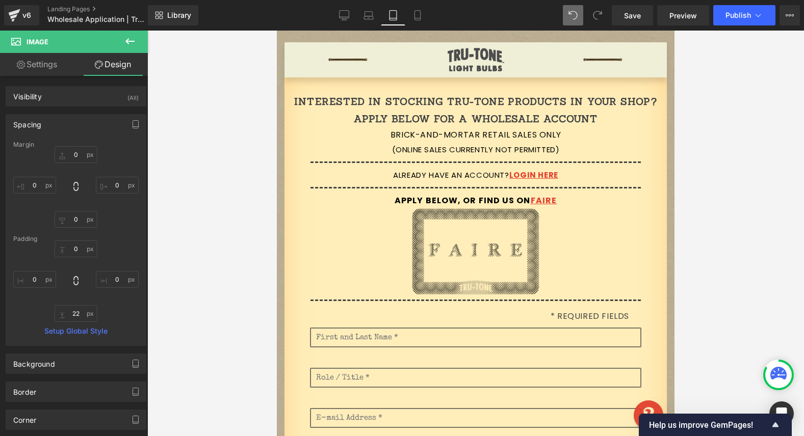
type input "0"
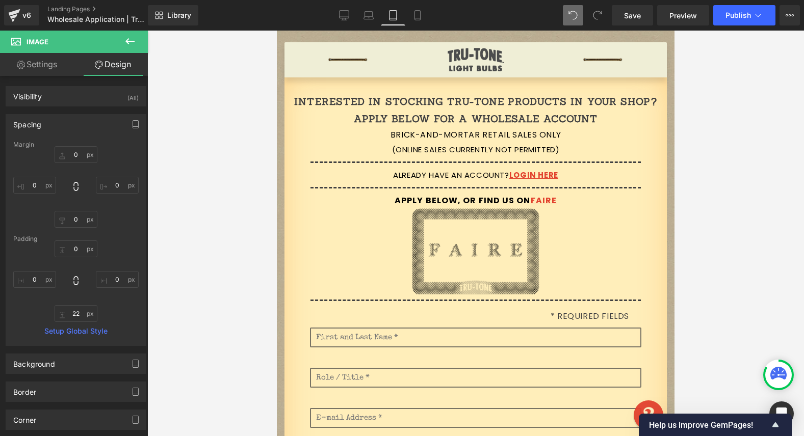
type input "0"
type input "11.5515"
type input "0"
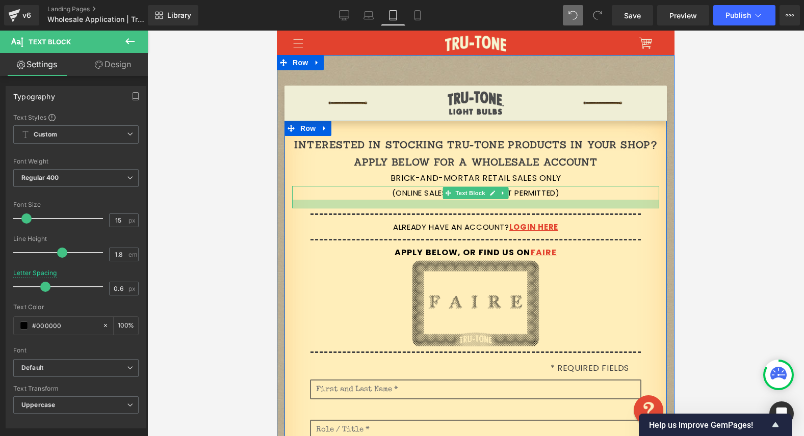
drag, startPoint x: 394, startPoint y: 198, endPoint x: 394, endPoint y: 207, distance: 8.7
click at [394, 207] on div at bounding box center [475, 204] width 367 height 9
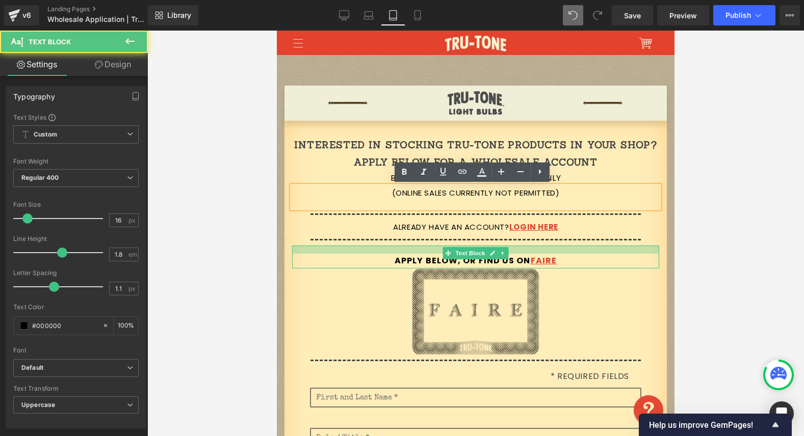
drag, startPoint x: 394, startPoint y: 247, endPoint x: 391, endPoint y: 255, distance: 8.5
click at [391, 255] on div "Apply Below, or Find Us on FAIRE Text Block" at bounding box center [475, 257] width 367 height 23
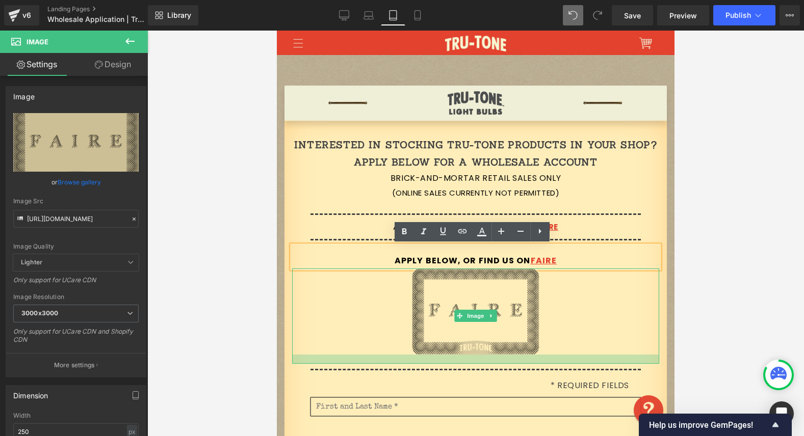
drag, startPoint x: 389, startPoint y: 353, endPoint x: 389, endPoint y: 363, distance: 9.2
click at [389, 363] on div at bounding box center [475, 359] width 367 height 9
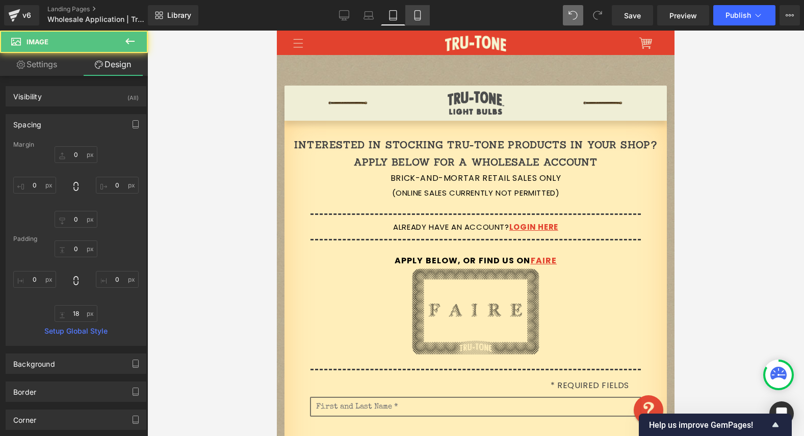
click at [416, 13] on icon at bounding box center [417, 15] width 10 height 10
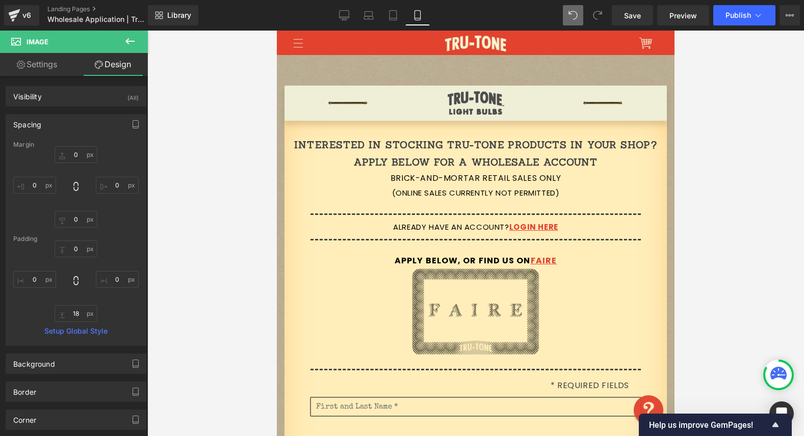
scroll to position [42, 0]
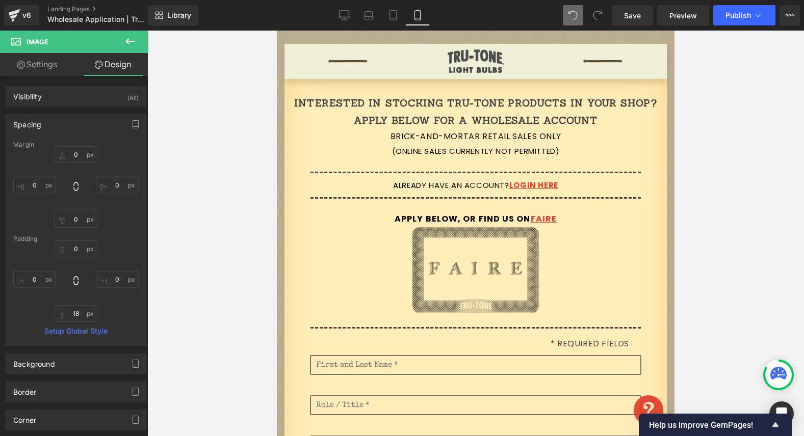
type input "0"
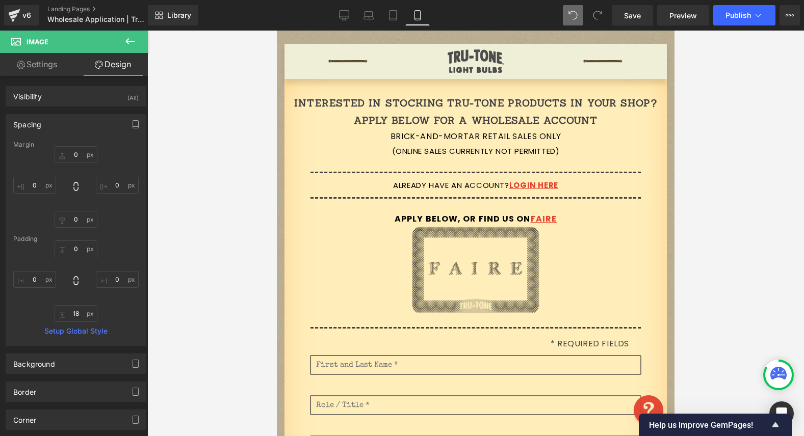
type input "0"
type input "22.7286"
type input "0"
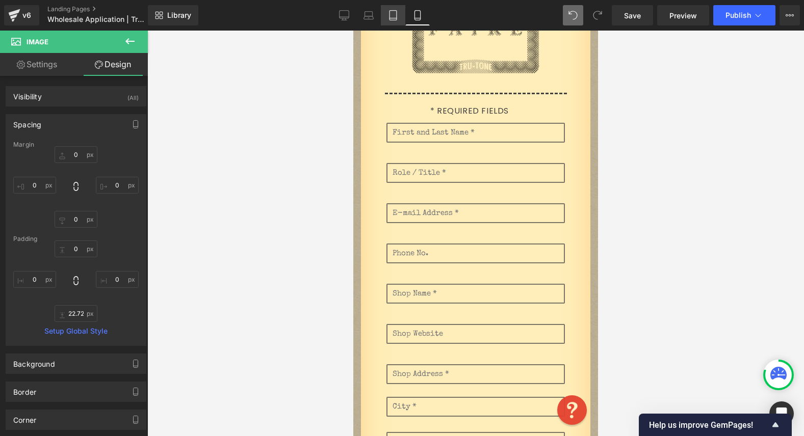
click at [395, 15] on icon at bounding box center [393, 15] width 10 height 10
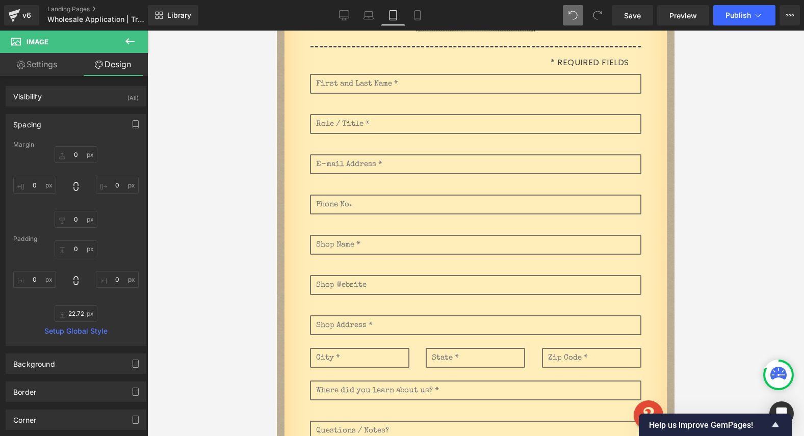
type input "0"
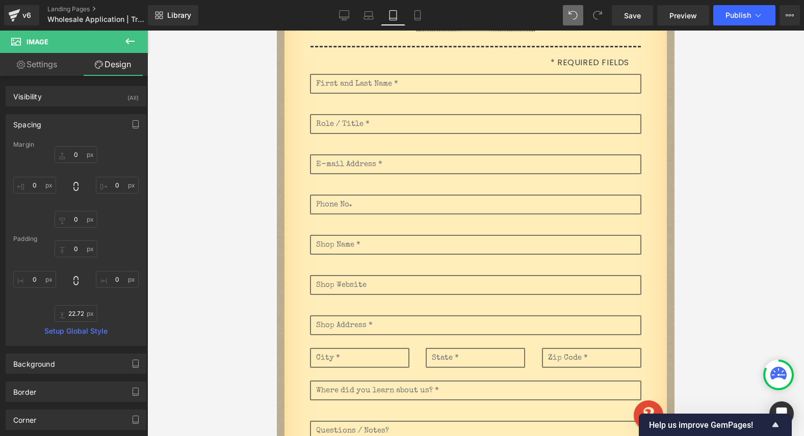
type input "0"
type input "22.2414"
type input "0"
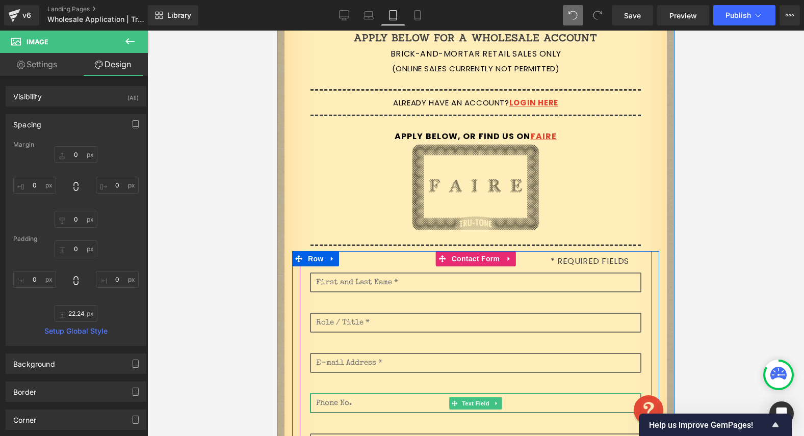
scroll to position [0, 0]
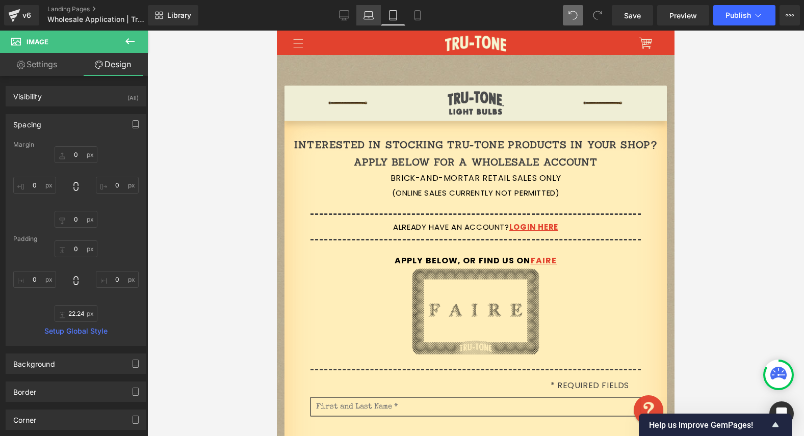
click at [368, 12] on icon at bounding box center [369, 14] width 8 height 5
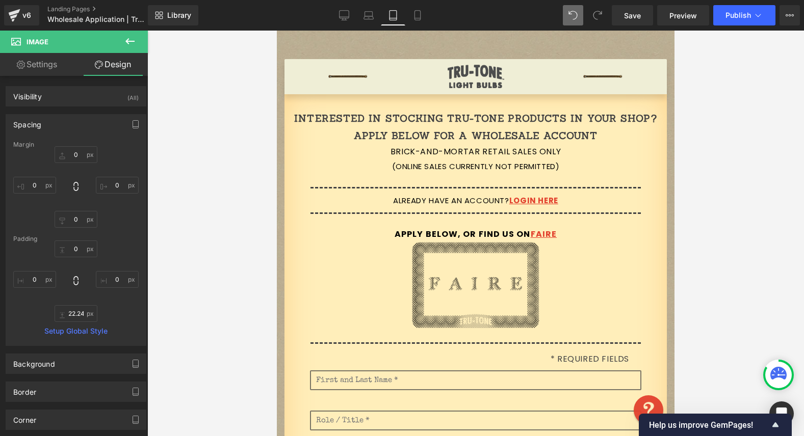
type input "0"
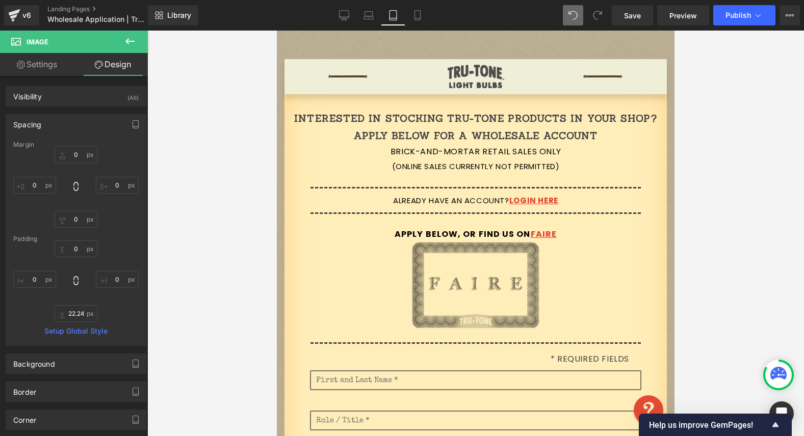
type input "0"
type input "19.872"
type input "0"
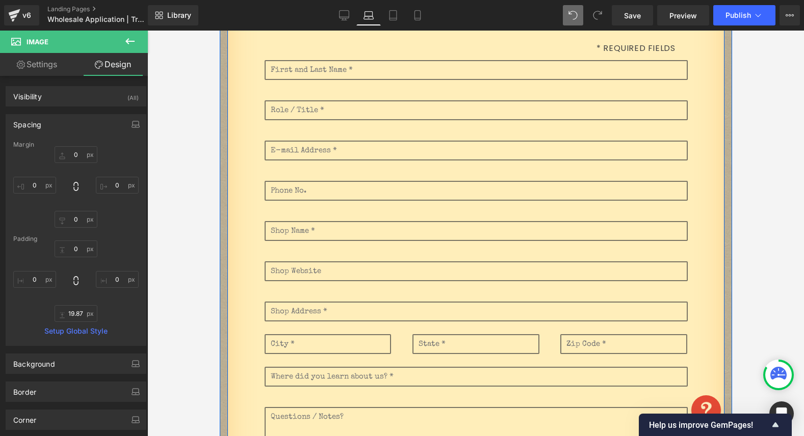
scroll to position [482, 0]
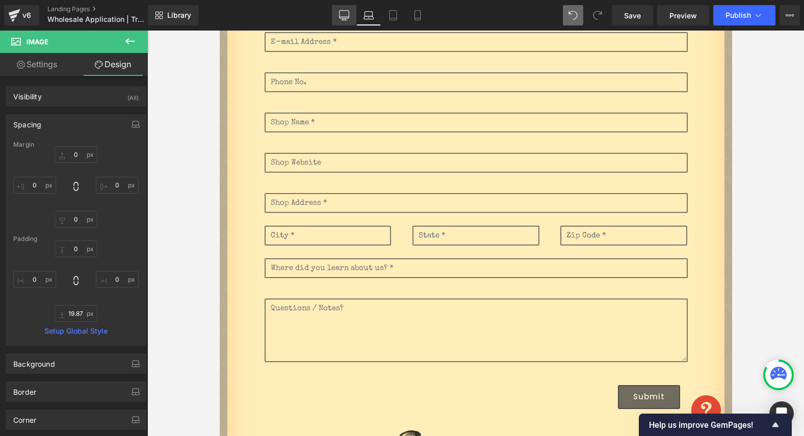
click at [348, 11] on icon at bounding box center [344, 15] width 10 height 10
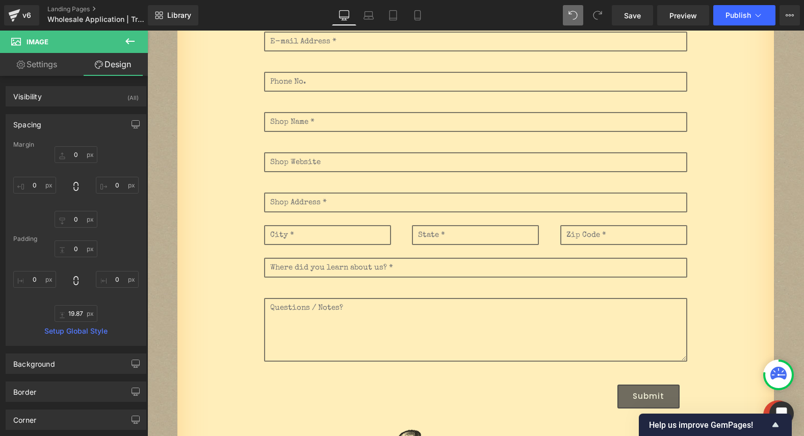
type input "0"
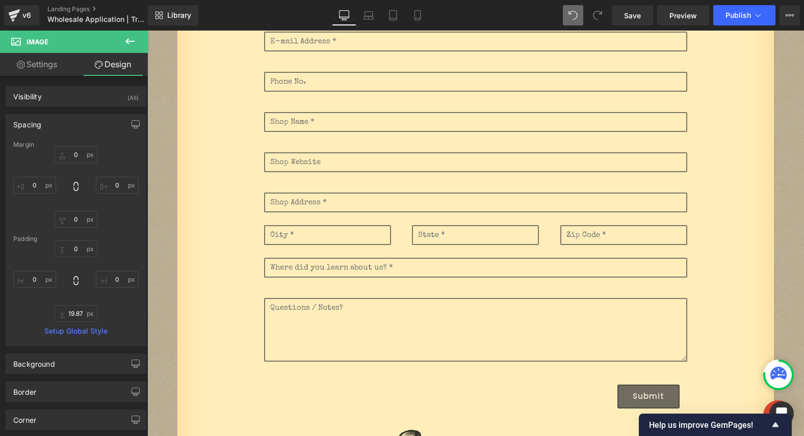
type input "0"
type input "19.1237"
type input "0"
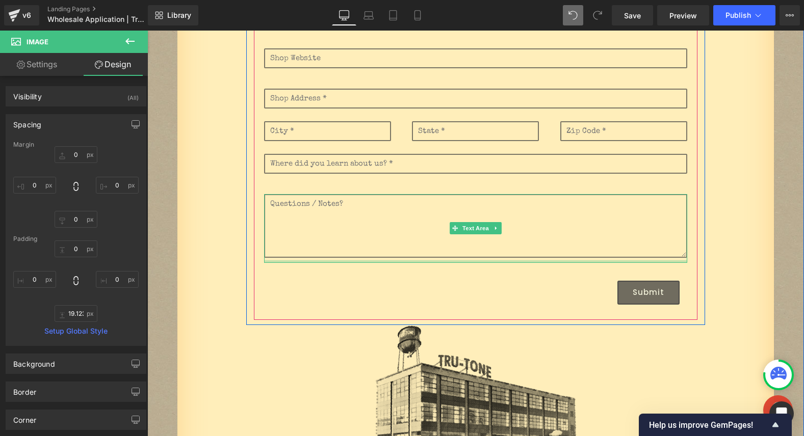
scroll to position [0, 0]
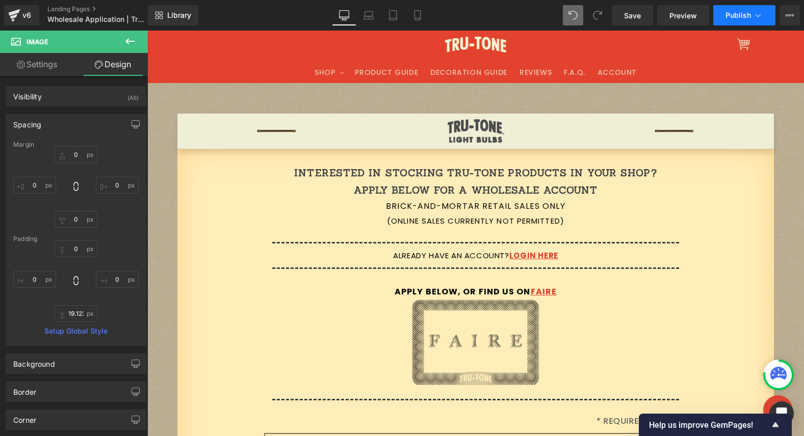
click at [736, 11] on span "Publish" at bounding box center [738, 15] width 25 height 8
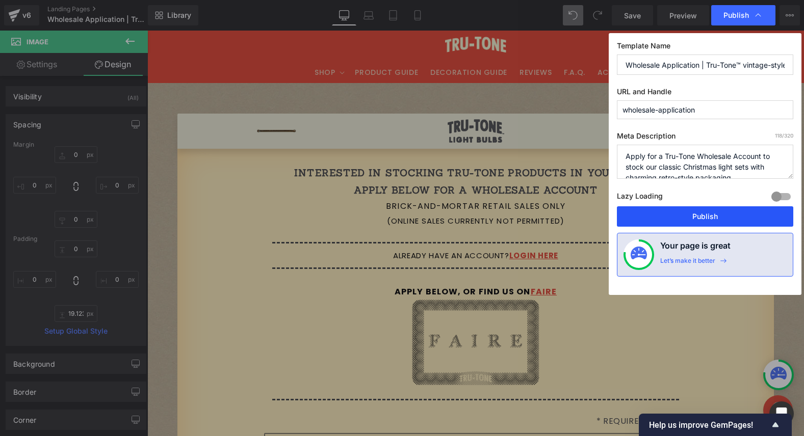
click at [698, 220] on button "Publish" at bounding box center [705, 217] width 176 height 20
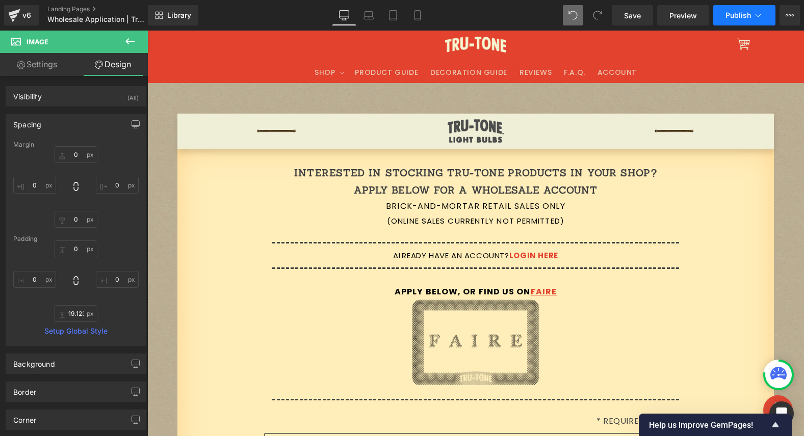
click at [733, 16] on span "Publish" at bounding box center [738, 15] width 25 height 8
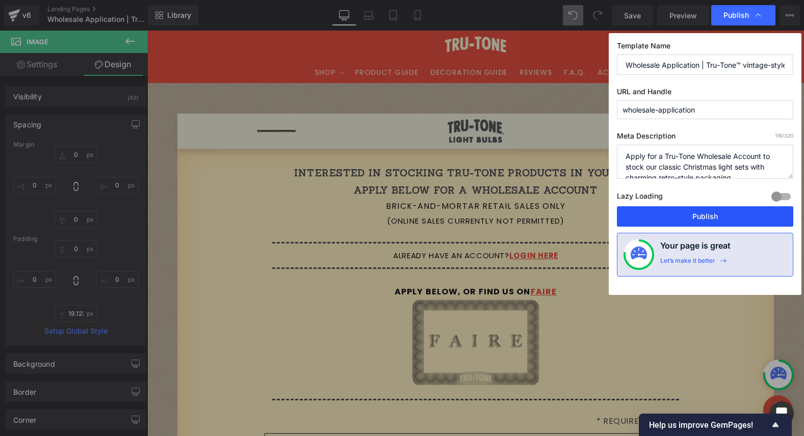
click at [680, 218] on button "Publish" at bounding box center [705, 217] width 176 height 20
